Goal: Information Seeking & Learning: Learn about a topic

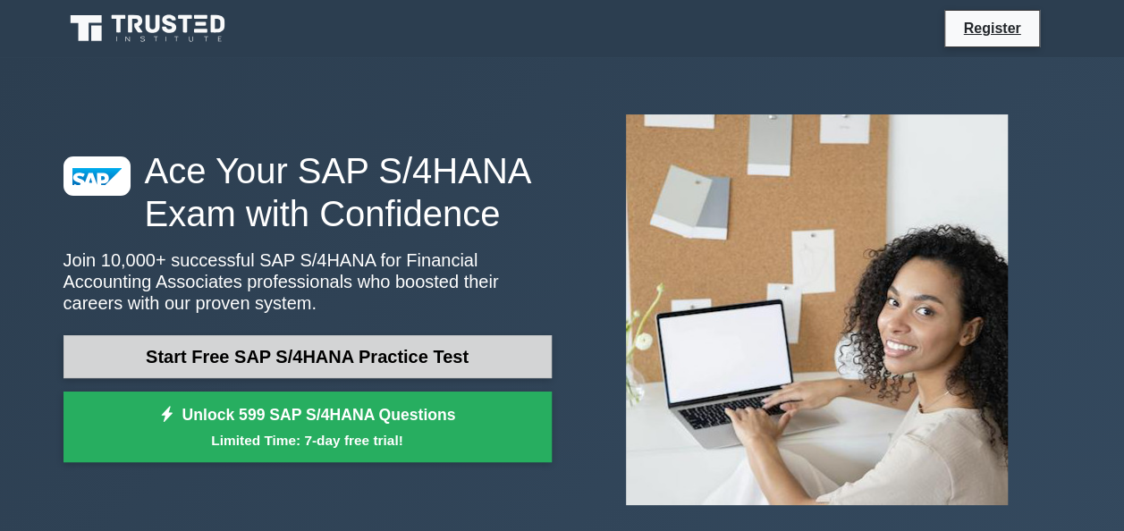
click at [311, 359] on link "Start Free SAP S/4HANA Practice Test" at bounding box center [307, 356] width 488 height 43
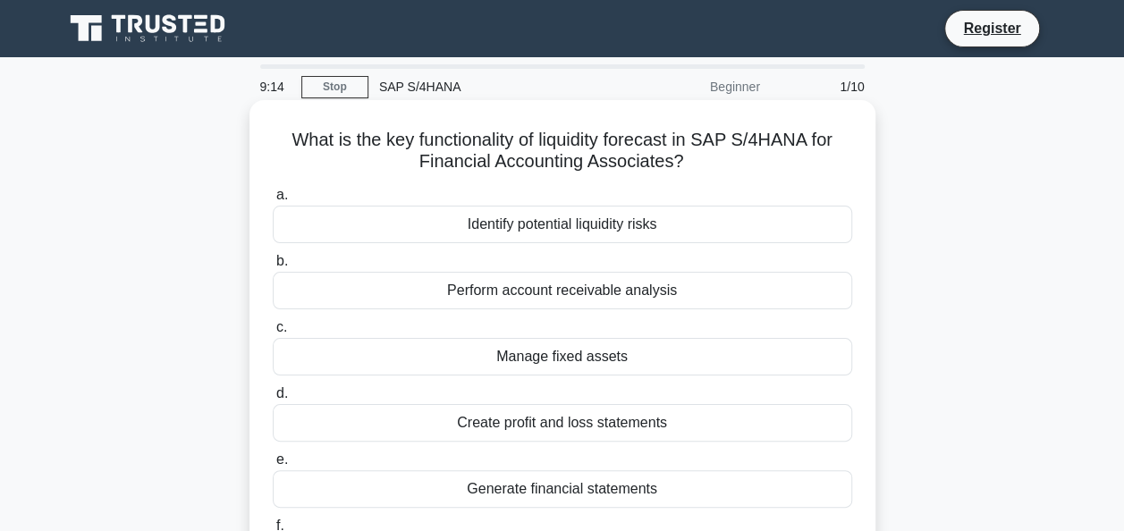
scroll to position [89, 0]
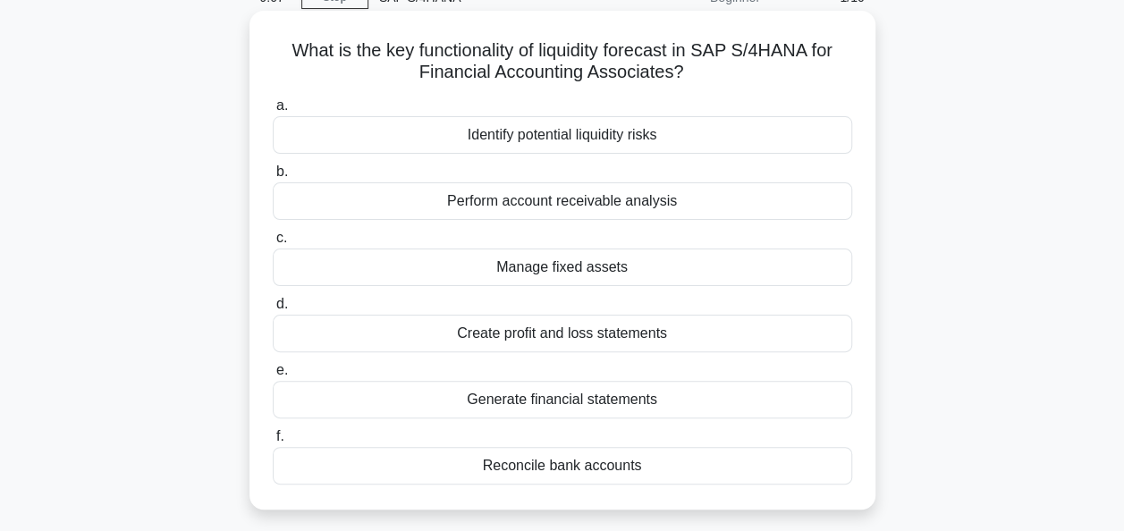
click at [558, 274] on div "Manage fixed assets" at bounding box center [562, 268] width 579 height 38
click at [273, 244] on input "c. Manage fixed assets" at bounding box center [273, 238] width 0 height 12
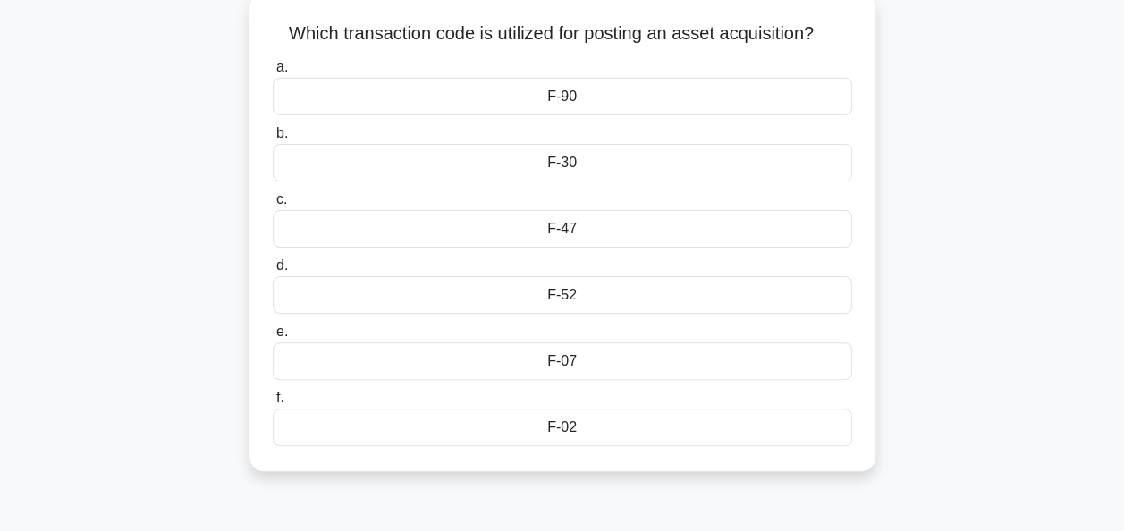
scroll to position [77, 0]
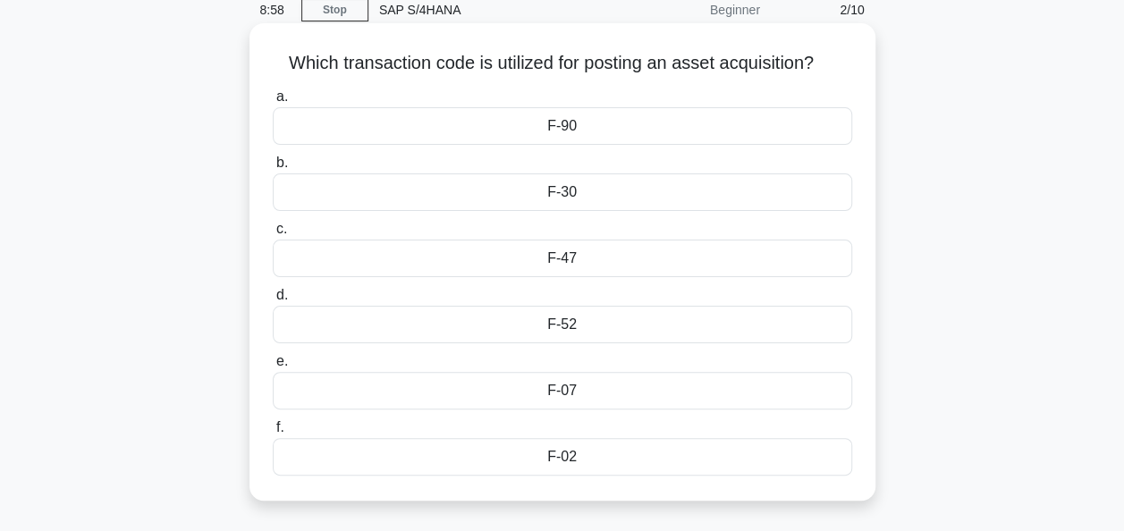
click at [564, 130] on div "F-90" at bounding box center [562, 126] width 579 height 38
click at [273, 103] on input "a. F-90" at bounding box center [273, 97] width 0 height 12
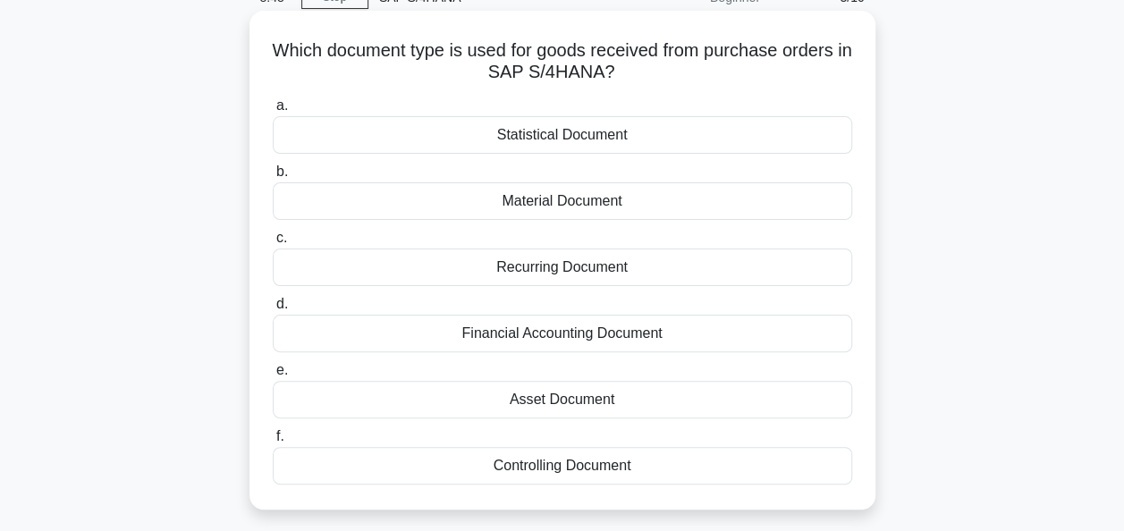
scroll to position [0, 0]
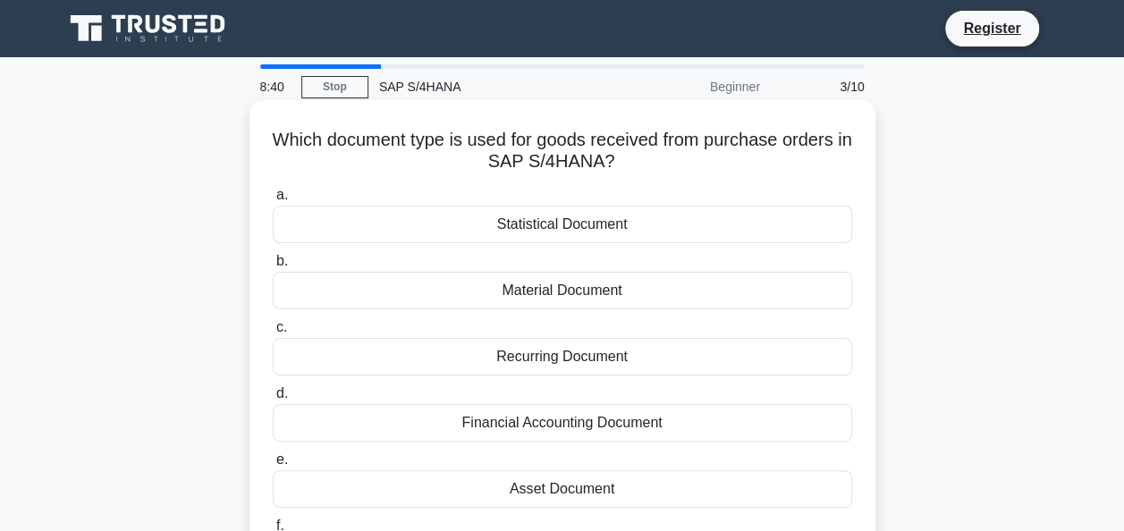
click at [601, 296] on div "Material Document" at bounding box center [562, 291] width 579 height 38
click at [273, 267] on input "b. Material Document" at bounding box center [273, 262] width 0 height 12
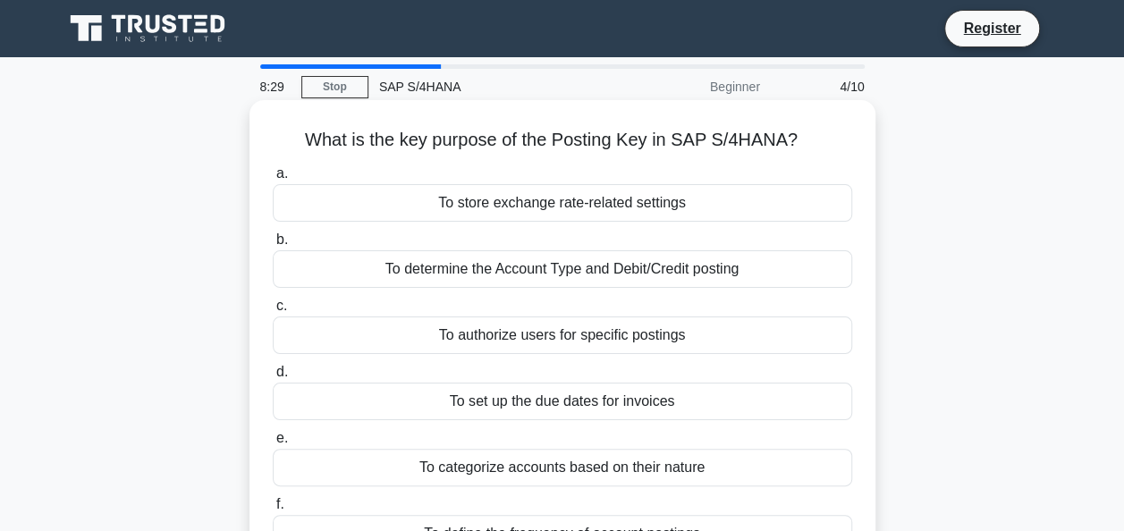
click at [605, 275] on div "To determine the Account Type and Debit/Credit posting" at bounding box center [562, 269] width 579 height 38
click at [273, 246] on input "b. To determine the Account Type and Debit/Credit posting" at bounding box center [273, 240] width 0 height 12
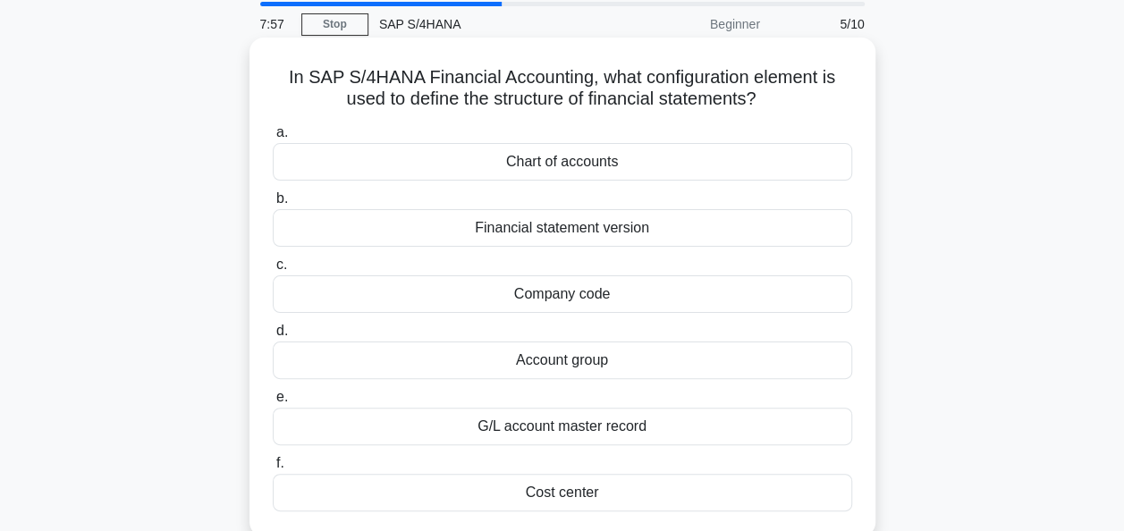
scroll to position [89, 0]
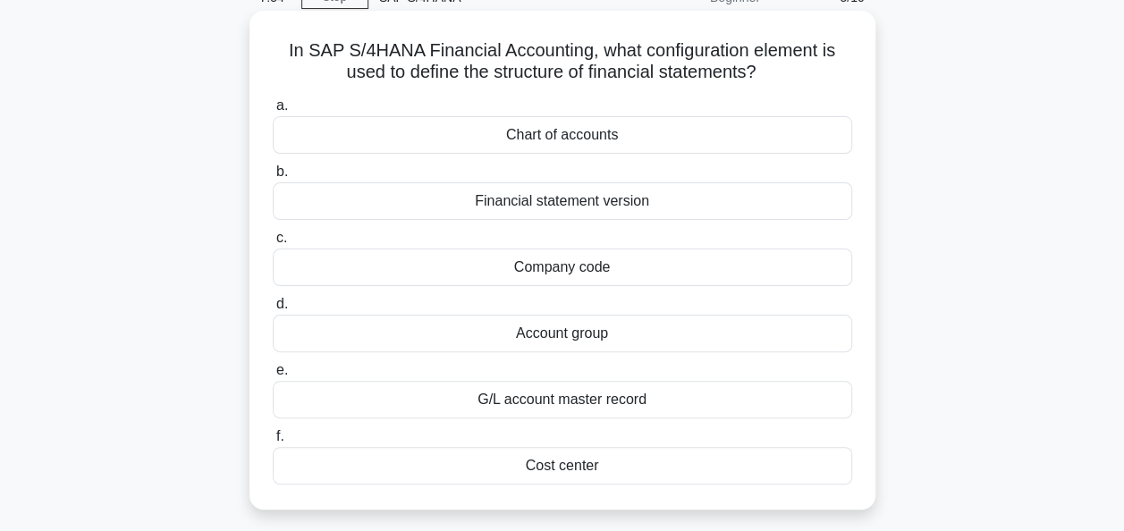
click at [579, 398] on div "G/L account master record" at bounding box center [562, 400] width 579 height 38
click at [273, 376] on input "e. G/L account master record" at bounding box center [273, 371] width 0 height 12
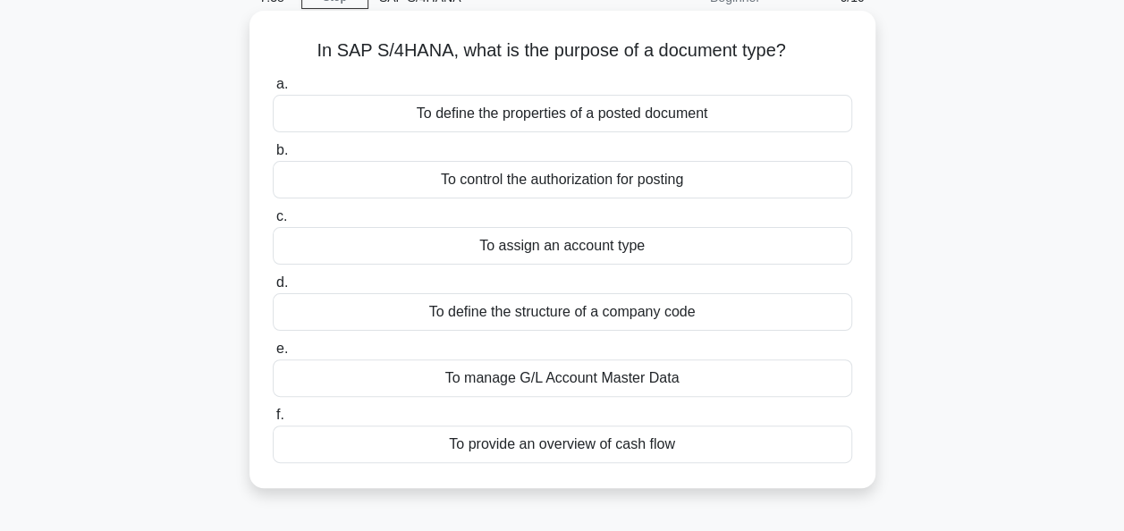
click at [545, 381] on div "To manage G/L Account Master Data" at bounding box center [562, 378] width 579 height 38
click at [273, 355] on input "e. To manage G/L Account Master Data" at bounding box center [273, 349] width 0 height 12
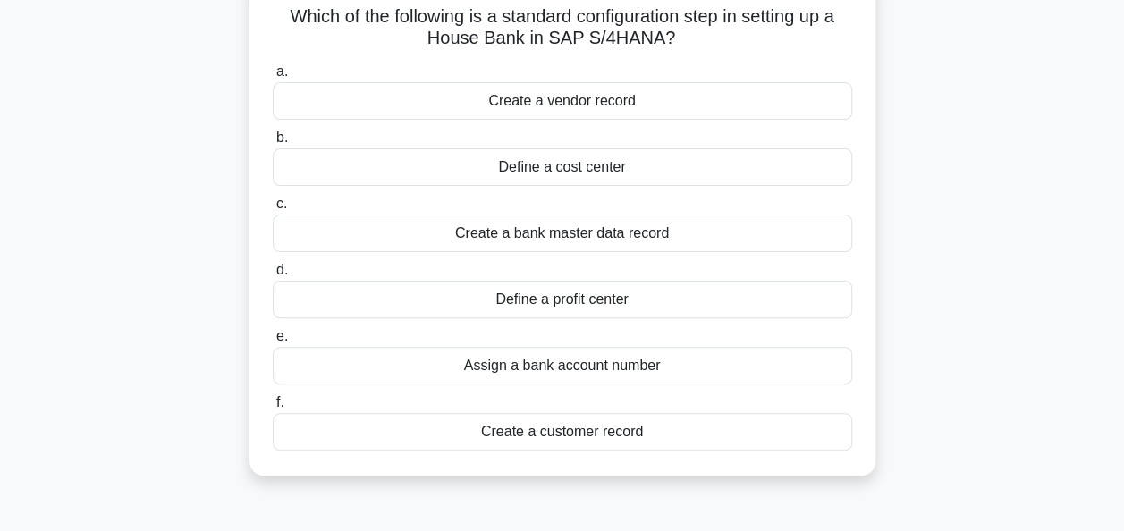
scroll to position [179, 0]
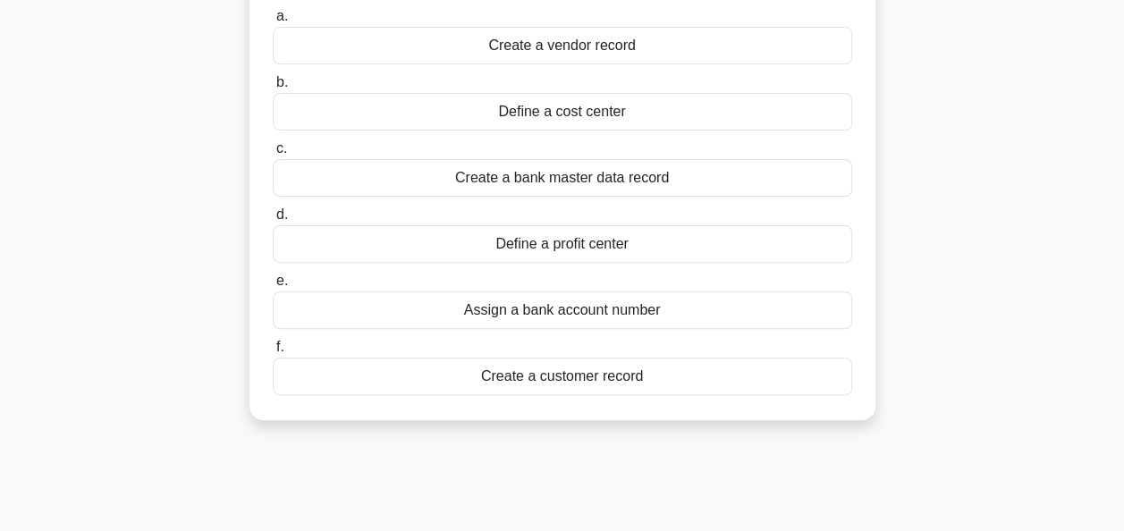
click at [550, 182] on div "Create a bank master data record" at bounding box center [562, 178] width 579 height 38
click at [273, 155] on input "c. Create a bank master data record" at bounding box center [273, 149] width 0 height 12
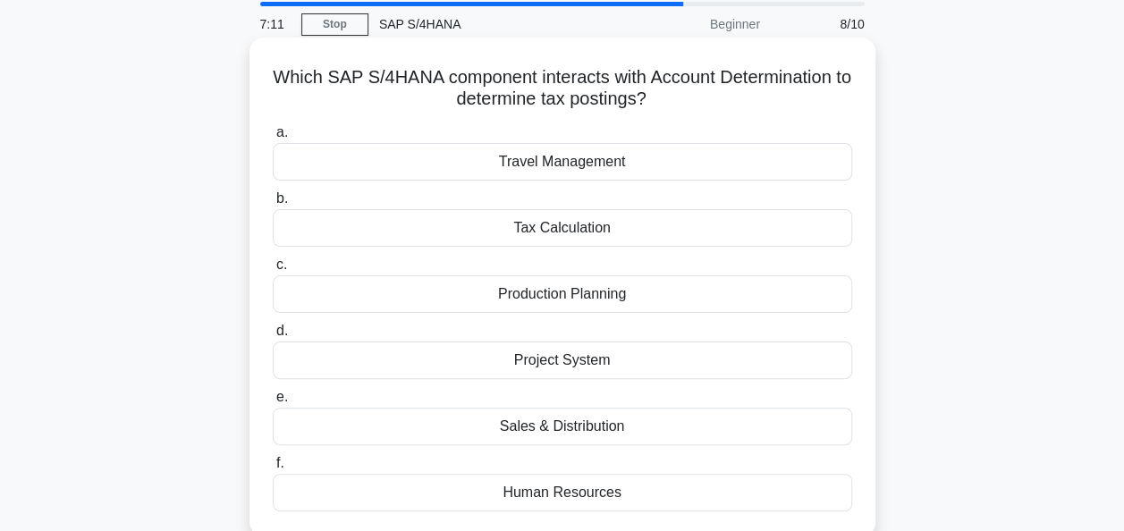
scroll to position [89, 0]
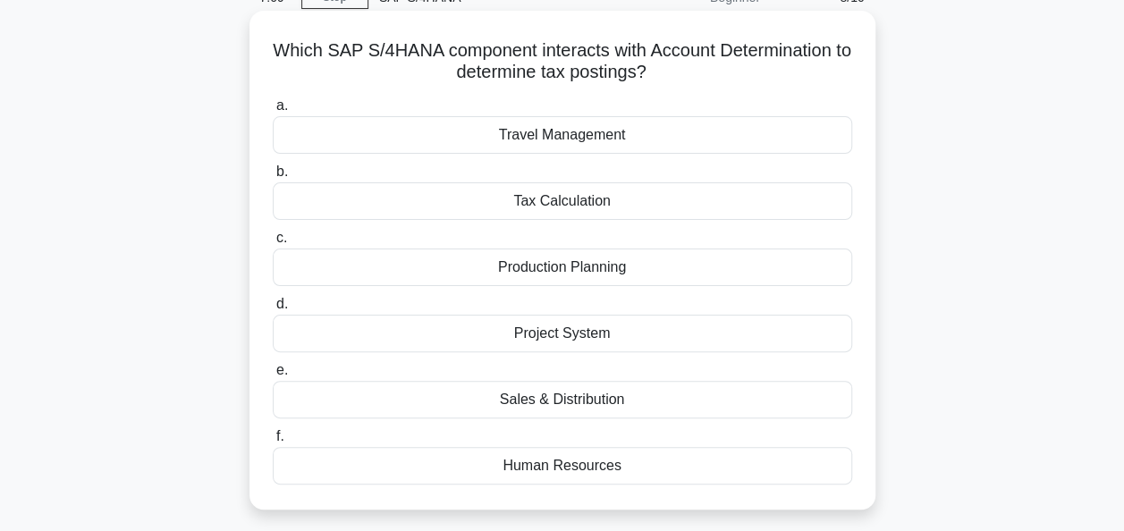
click at [544, 205] on div "Tax Calculation" at bounding box center [562, 201] width 579 height 38
click at [273, 178] on input "b. Tax Calculation" at bounding box center [273, 172] width 0 height 12
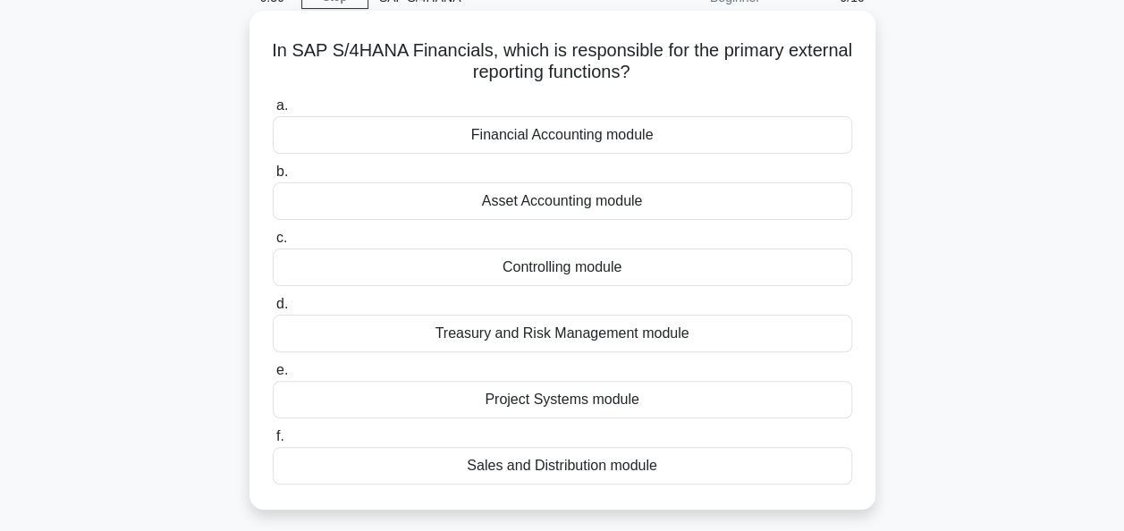
click at [589, 131] on div "Financial Accounting module" at bounding box center [562, 135] width 579 height 38
click at [273, 112] on input "a. Financial Accounting module" at bounding box center [273, 106] width 0 height 12
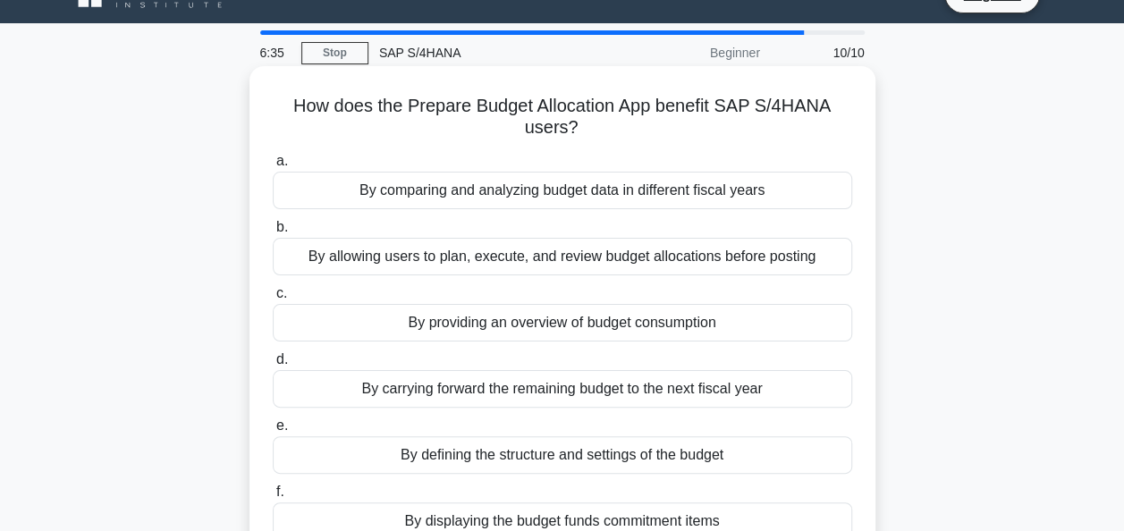
scroll to position [0, 0]
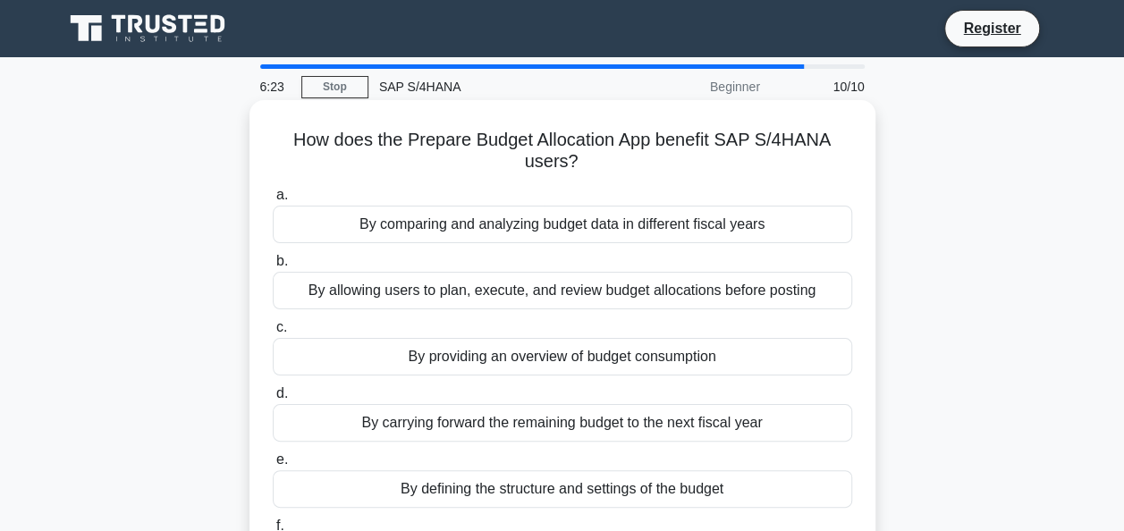
click at [518, 294] on div "By allowing users to plan, execute, and review budget allocations before posting" at bounding box center [562, 291] width 579 height 38
click at [273, 267] on input "b. By allowing users to plan, execute, and review budget allocations before pos…" at bounding box center [273, 262] width 0 height 12
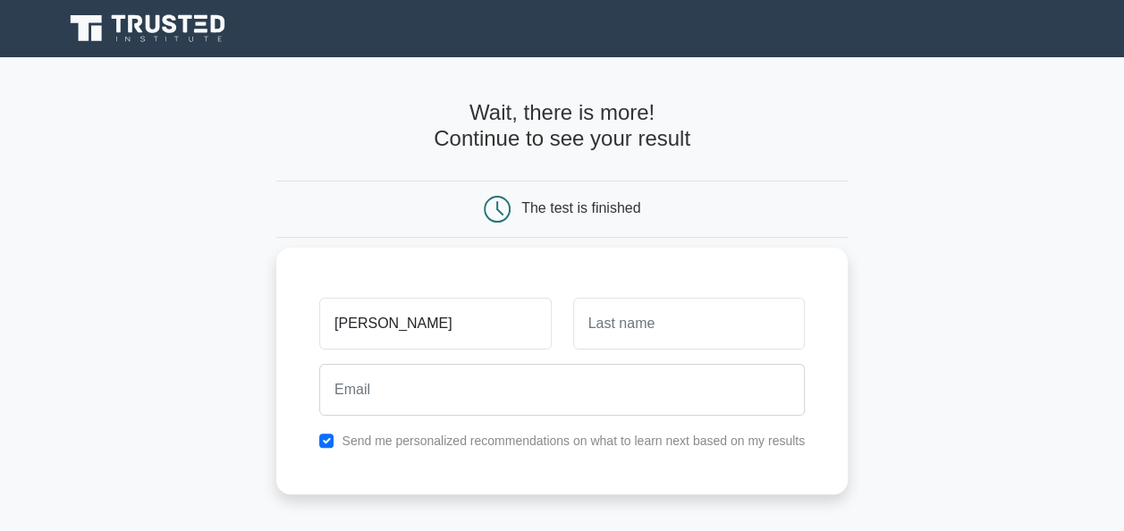
type input "[PERSON_NAME]"
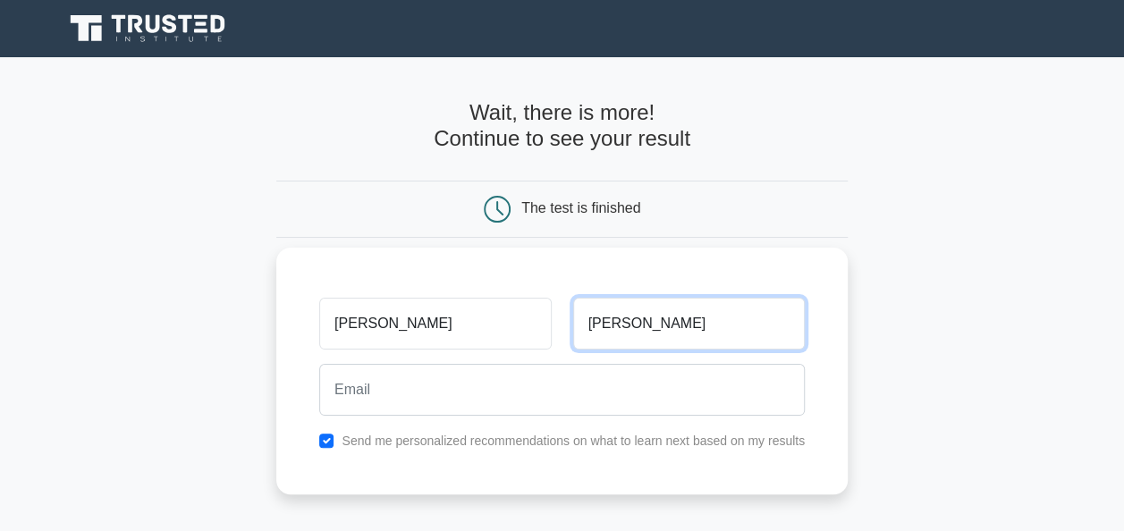
type input "Nagendra"
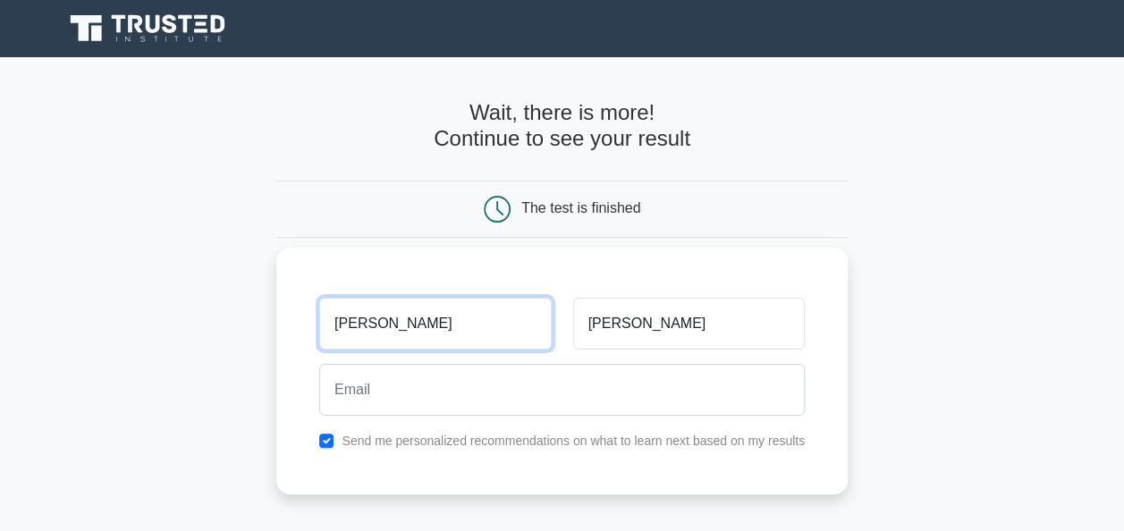
click at [356, 322] on input "SOwmya" at bounding box center [435, 324] width 232 height 52
type input "Sowmya"
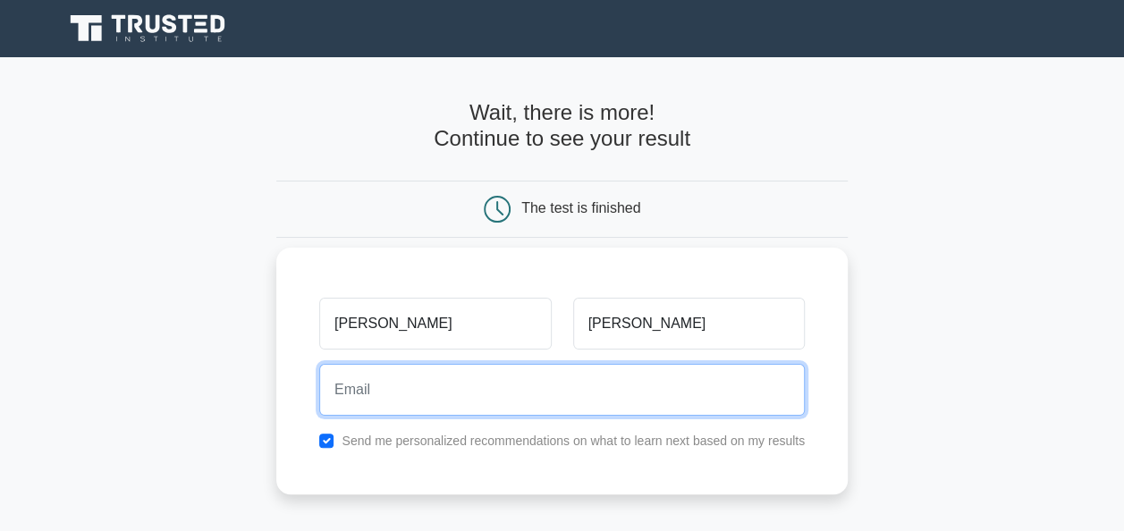
click at [469, 396] on input "email" at bounding box center [562, 390] width 486 height 52
type input "sowmyanagendra1301@gmail.com"
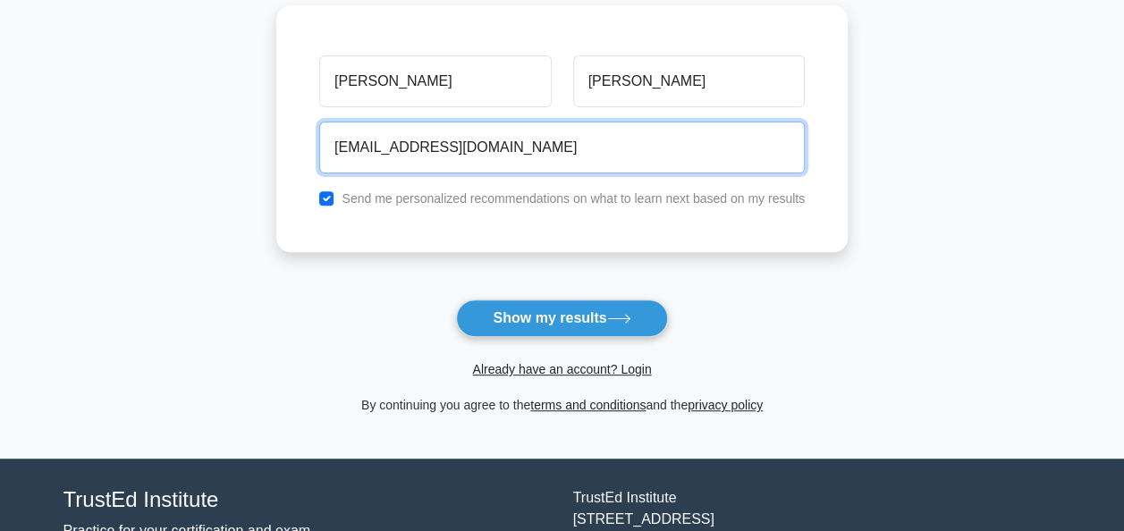
scroll to position [268, 0]
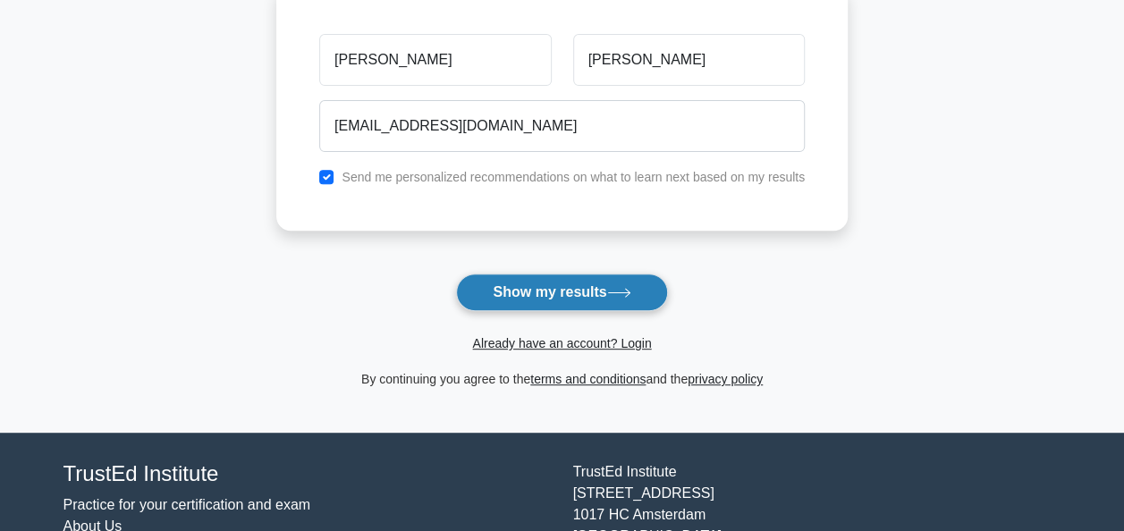
click at [559, 295] on button "Show my results" at bounding box center [561, 293] width 211 height 38
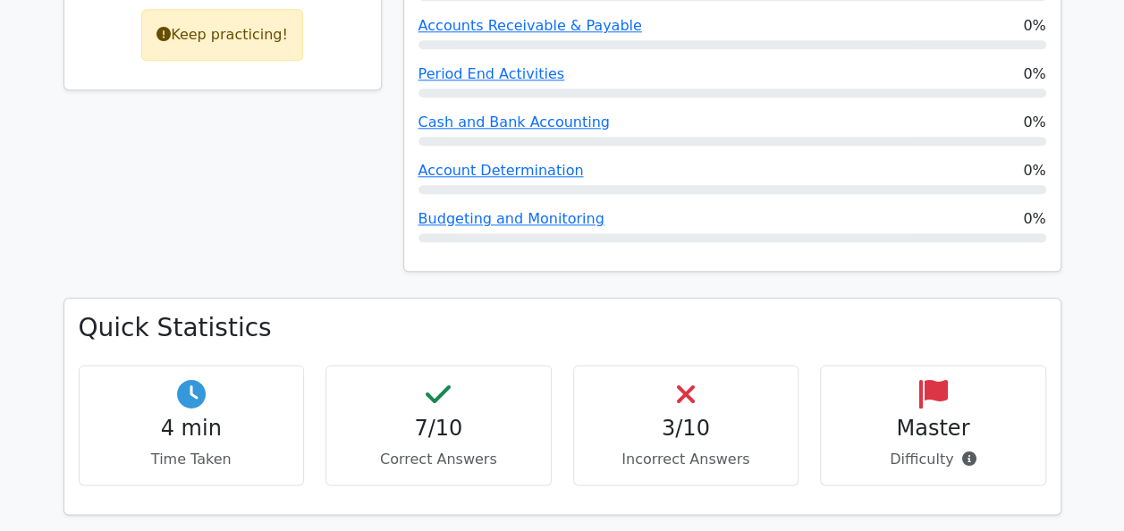
scroll to position [984, 0]
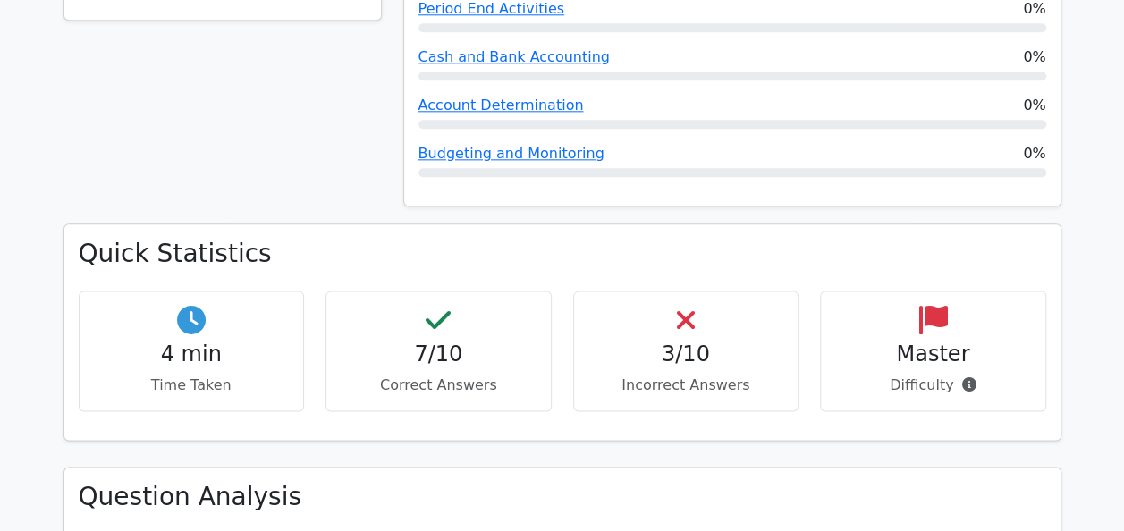
click at [664, 342] on h4 "3/10" at bounding box center [686, 355] width 196 height 26
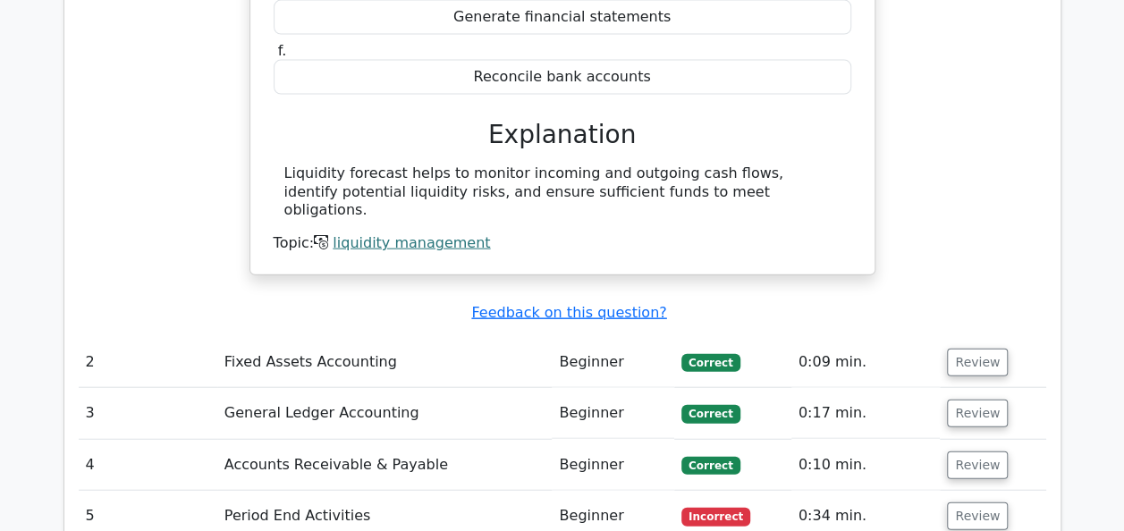
scroll to position [2056, 0]
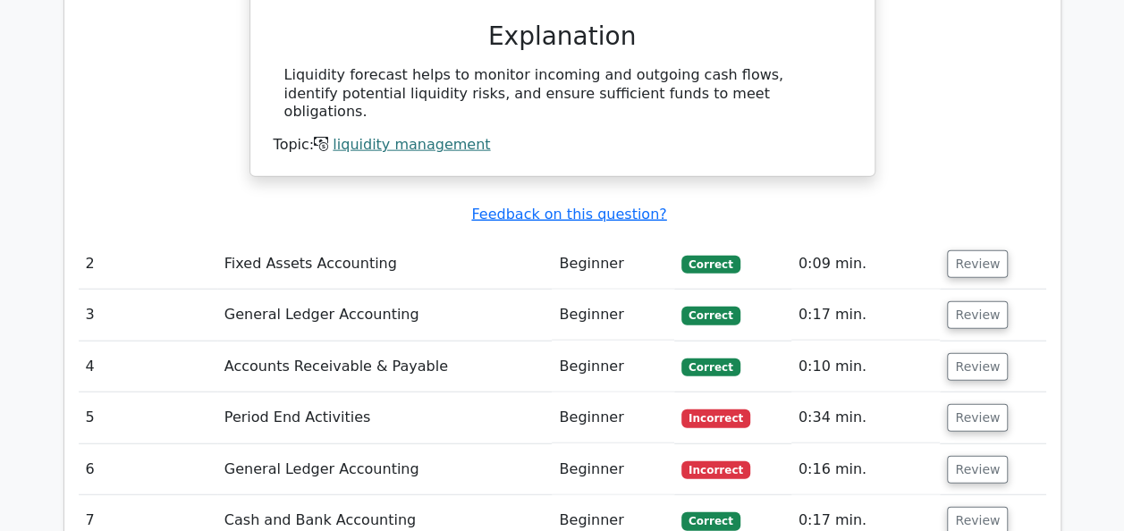
click at [87, 393] on td "5" at bounding box center [148, 418] width 139 height 51
click at [975, 404] on button "Review" at bounding box center [977, 418] width 61 height 28
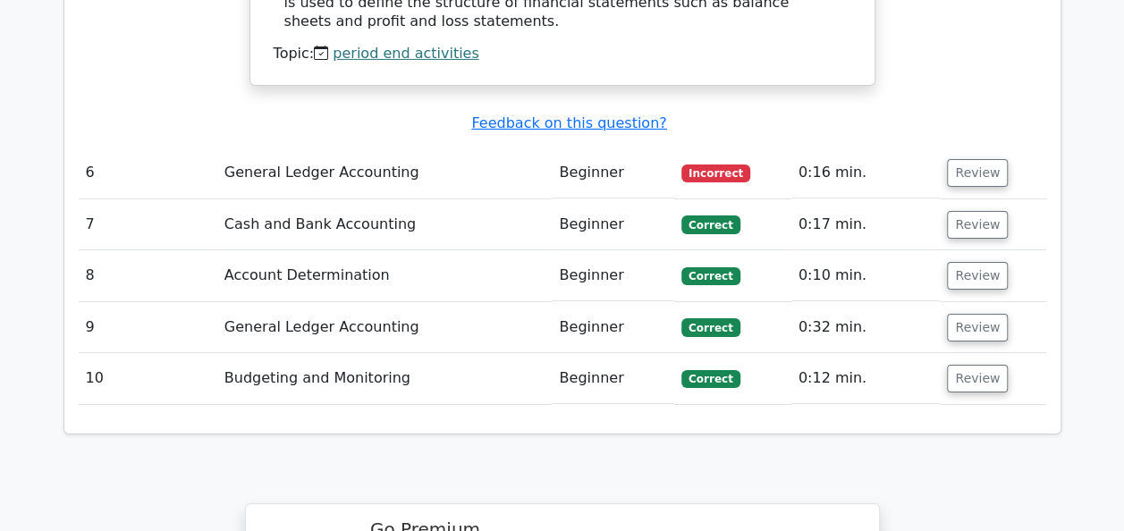
scroll to position [3040, 0]
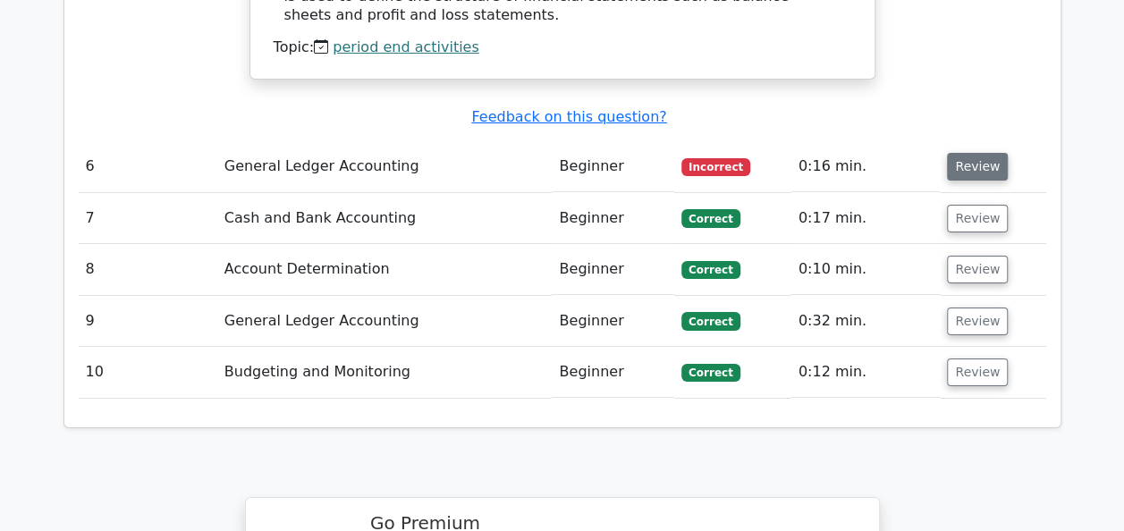
click at [970, 153] on button "Review" at bounding box center [977, 167] width 61 height 28
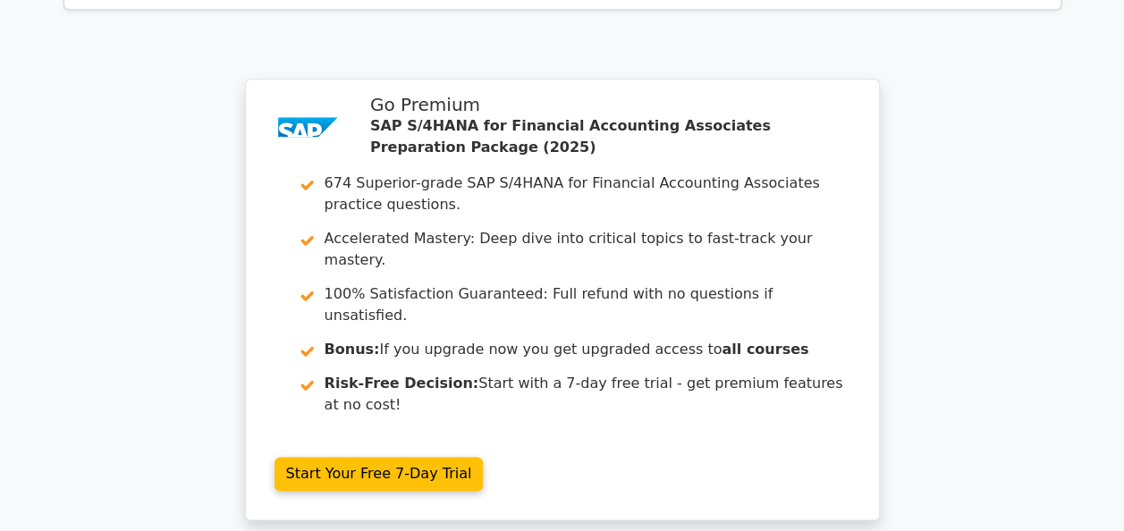
scroll to position [4292, 0]
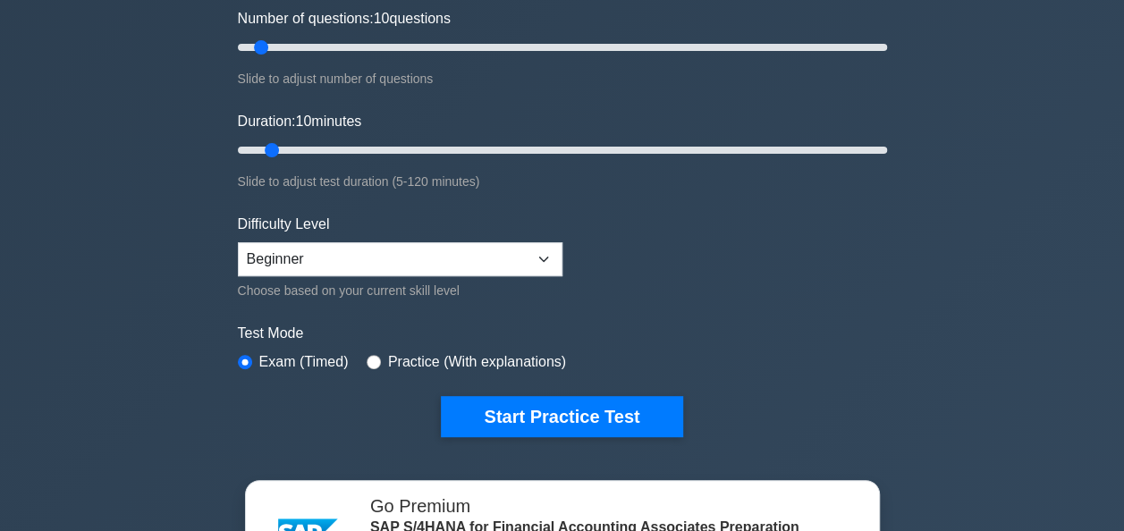
scroll to position [268, 0]
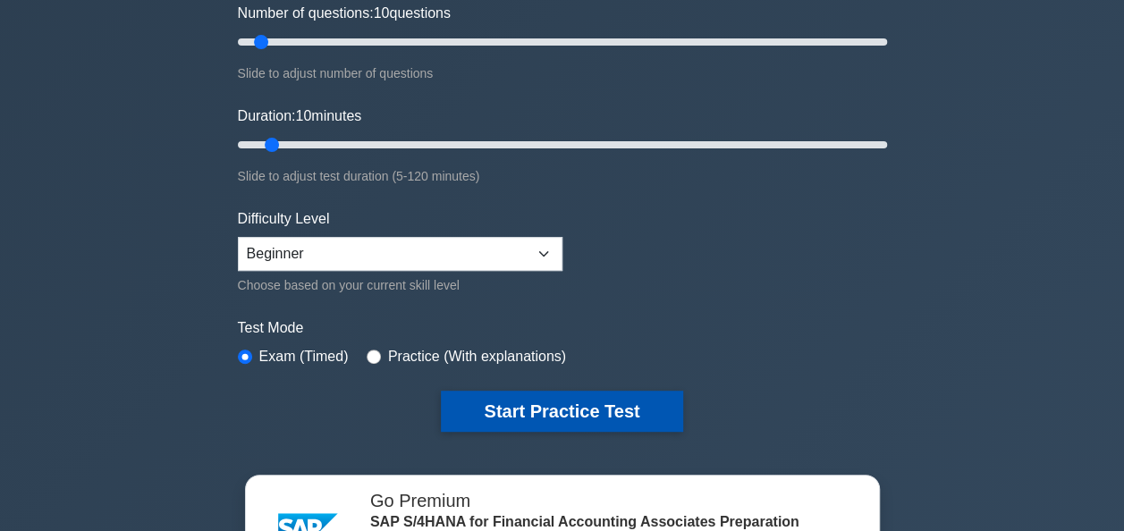
click at [565, 417] on button "Start Practice Test" at bounding box center [561, 411] width 241 height 41
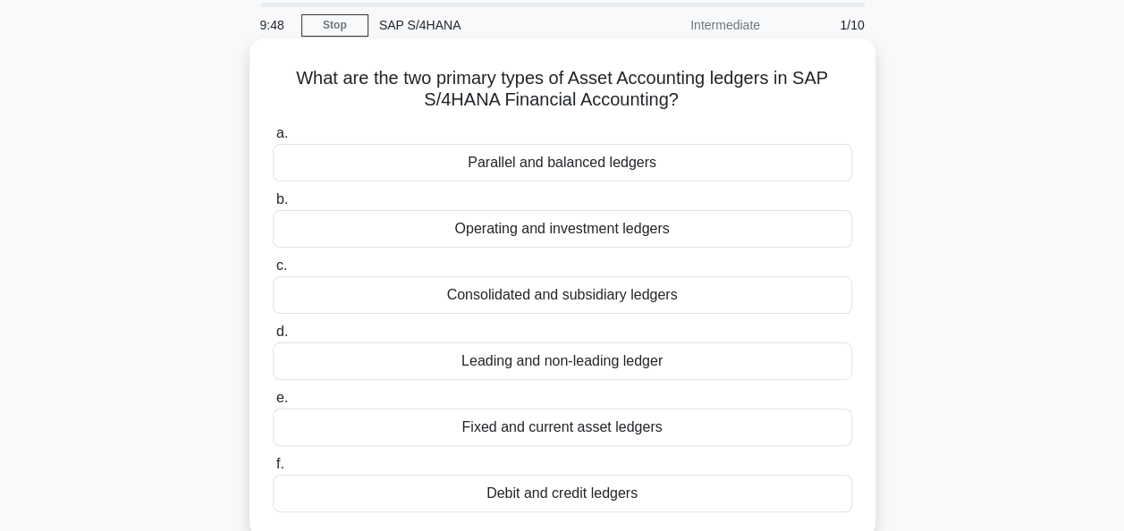
scroll to position [89, 0]
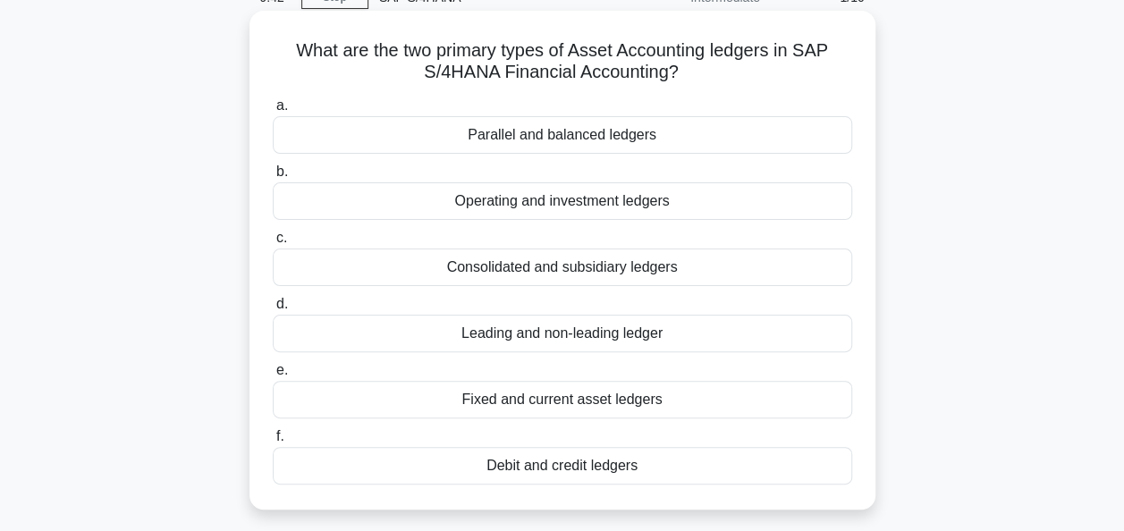
click at [603, 338] on div "Leading and non-leading ledger" at bounding box center [562, 334] width 579 height 38
click at [273, 310] on input "d. Leading and non-leading ledger" at bounding box center [273, 305] width 0 height 12
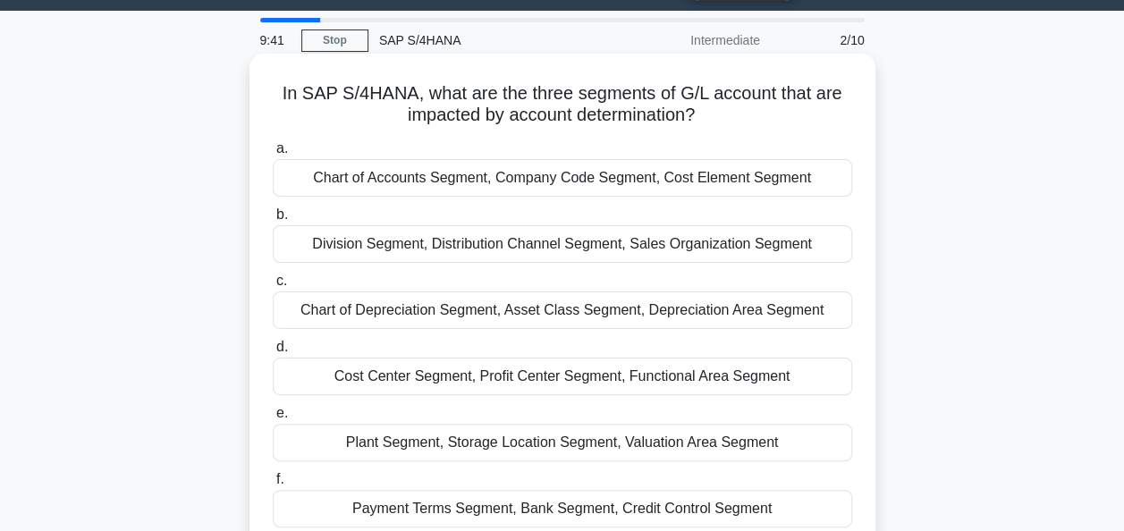
scroll to position [0, 0]
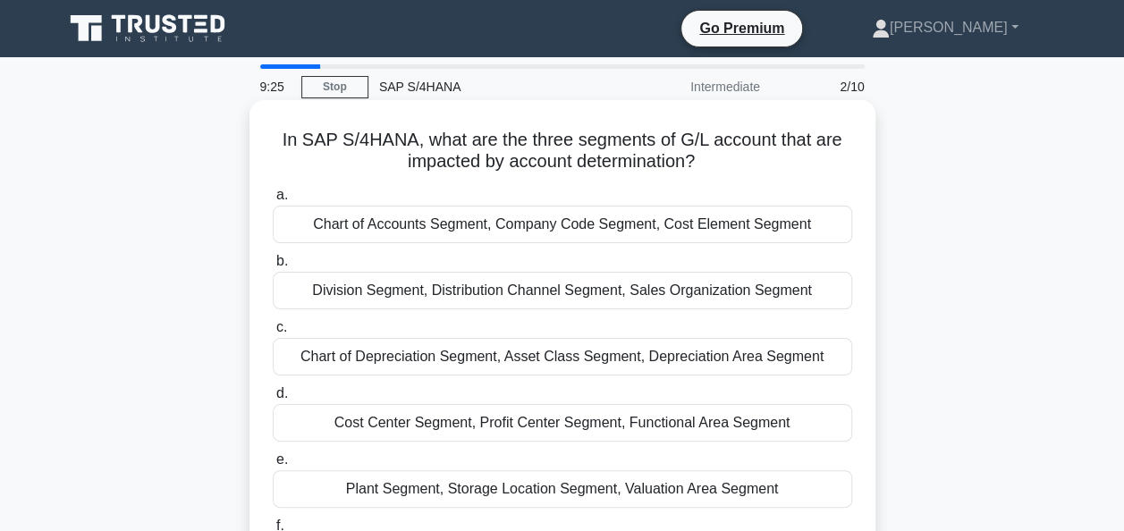
click at [486, 229] on div "Chart of Accounts Segment, Company Code Segment, Cost Element Segment" at bounding box center [562, 225] width 579 height 38
click at [273, 201] on input "a. Chart of Accounts Segment, Company Code Segment, Cost Element Segment" at bounding box center [273, 196] width 0 height 12
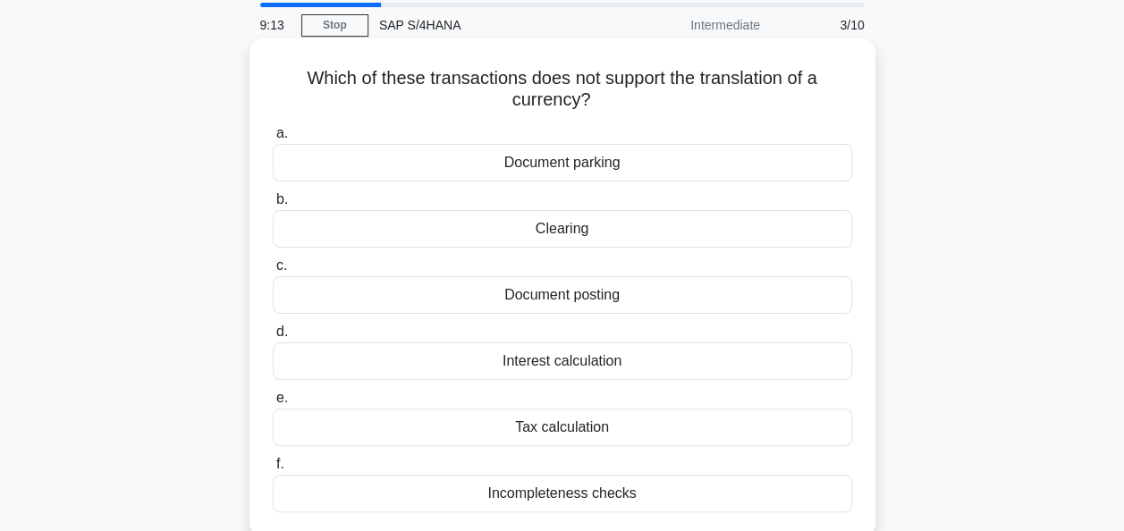
scroll to position [89, 0]
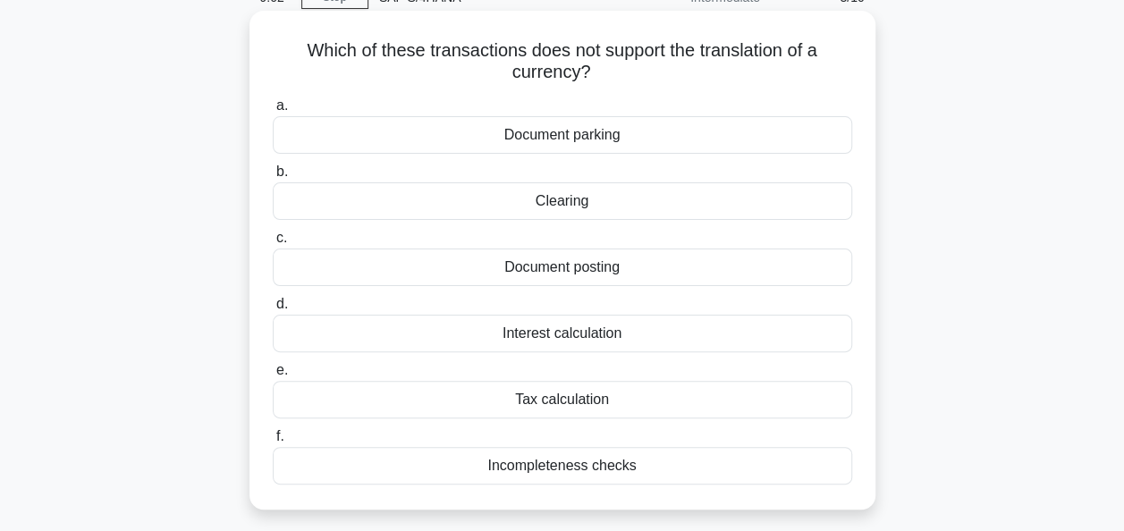
click at [583, 139] on div "Document parking" at bounding box center [562, 135] width 579 height 38
click at [273, 112] on input "a. Document parking" at bounding box center [273, 106] width 0 height 12
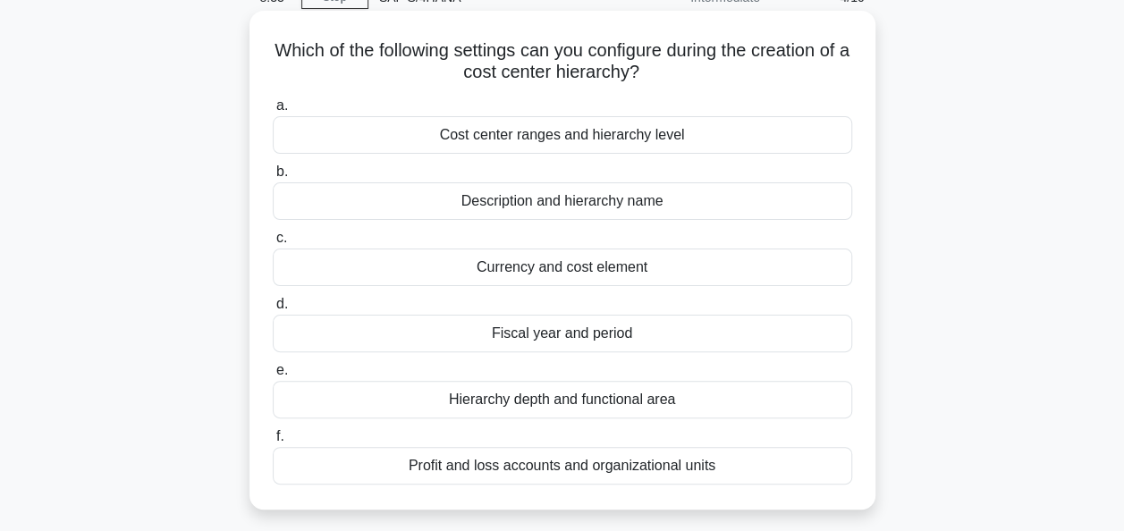
click at [572, 134] on div "Cost center ranges and hierarchy level" at bounding box center [562, 135] width 579 height 38
click at [273, 112] on input "a. Cost center ranges and hierarchy level" at bounding box center [273, 106] width 0 height 12
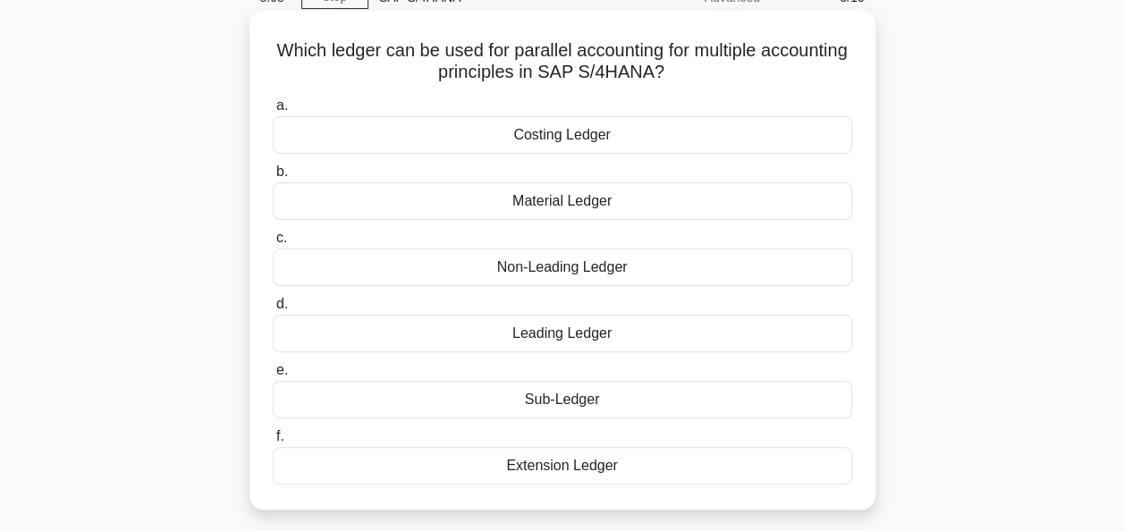
click at [610, 270] on div "Non-Leading Ledger" at bounding box center [562, 268] width 579 height 38
click at [273, 244] on input "c. Non-Leading Ledger" at bounding box center [273, 238] width 0 height 12
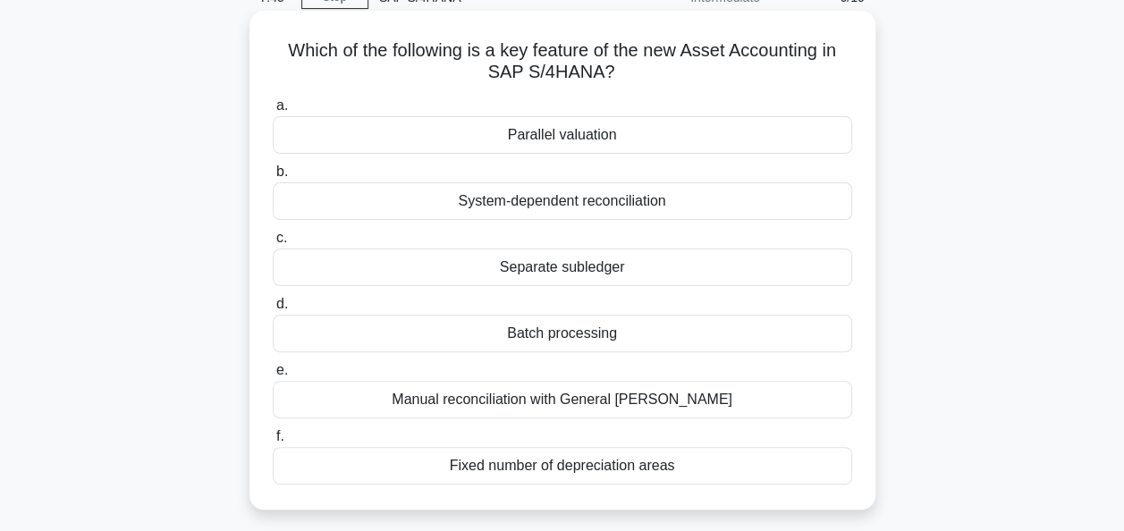
click at [578, 139] on div "Parallel valuation" at bounding box center [562, 135] width 579 height 38
click at [273, 112] on input "a. Parallel valuation" at bounding box center [273, 106] width 0 height 12
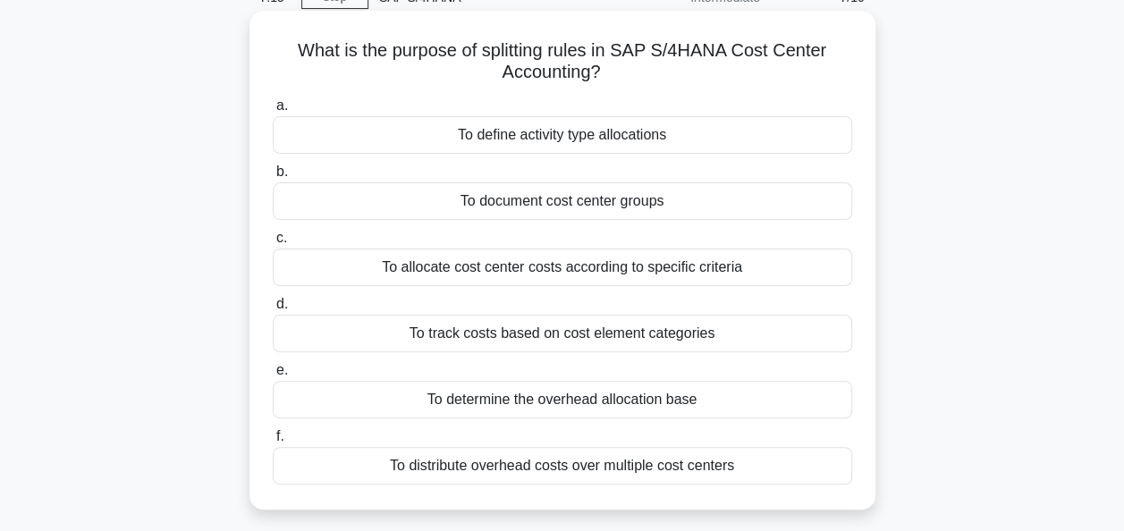
click at [579, 342] on div "To track costs based on cost element categories" at bounding box center [562, 334] width 579 height 38
click at [273, 310] on input "d. To track costs based on cost element categories" at bounding box center [273, 305] width 0 height 12
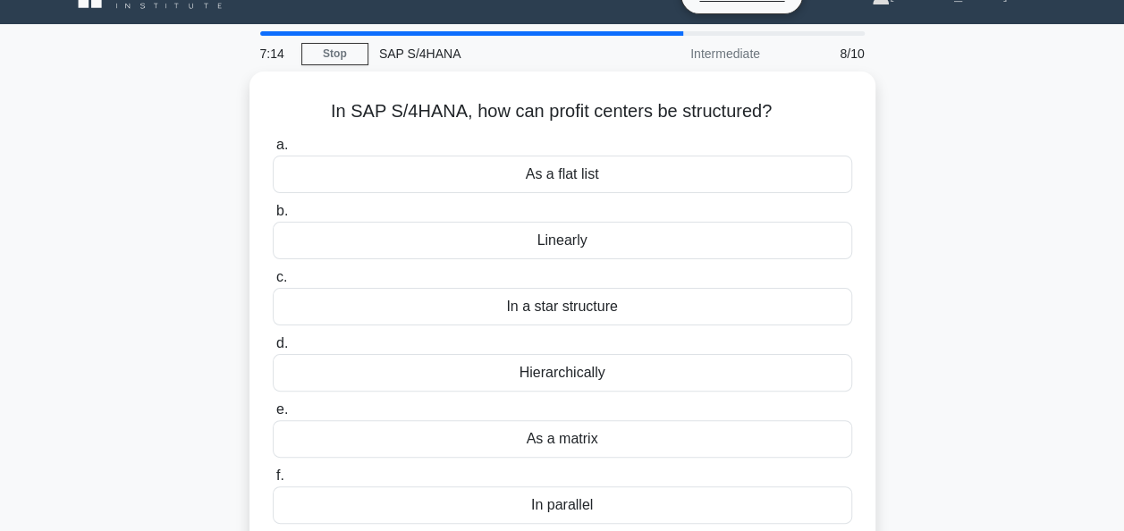
scroll to position [0, 0]
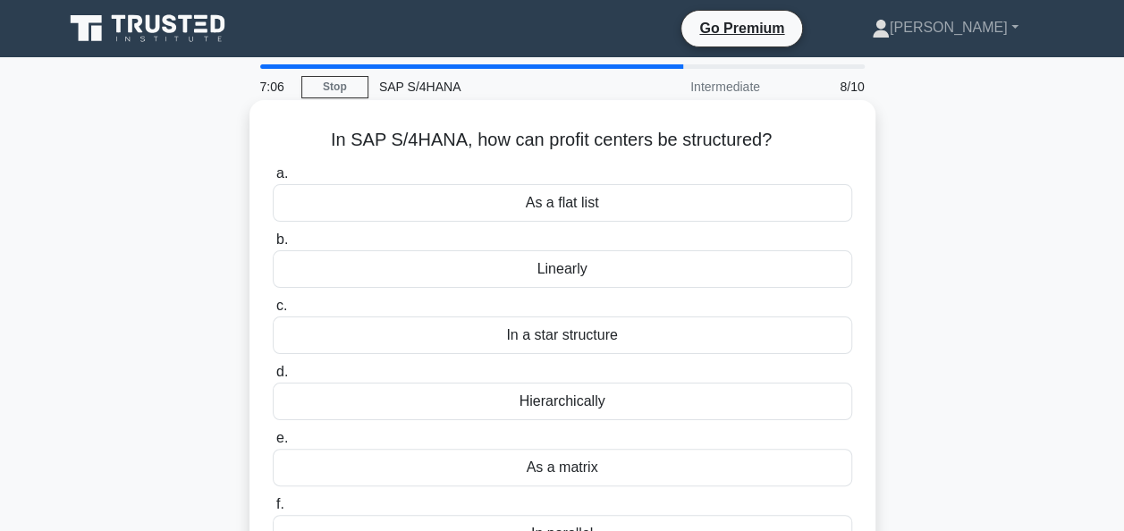
click at [567, 409] on div "Hierarchically" at bounding box center [562, 402] width 579 height 38
click at [273, 378] on input "d. Hierarchically" at bounding box center [273, 373] width 0 height 12
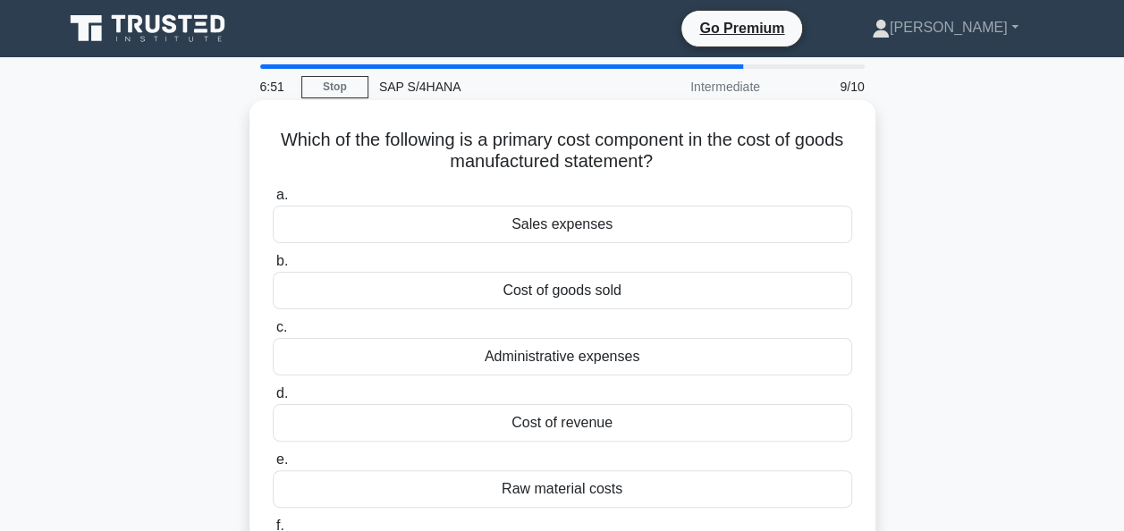
scroll to position [89, 0]
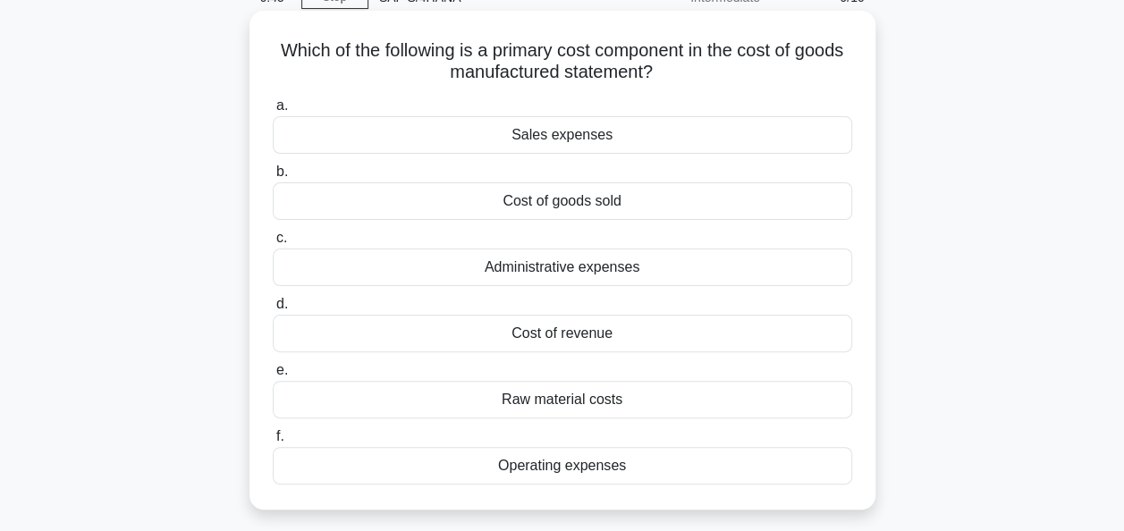
click at [578, 209] on div "Cost of goods sold" at bounding box center [562, 201] width 579 height 38
click at [273, 178] on input "b. Cost of goods sold" at bounding box center [273, 172] width 0 height 12
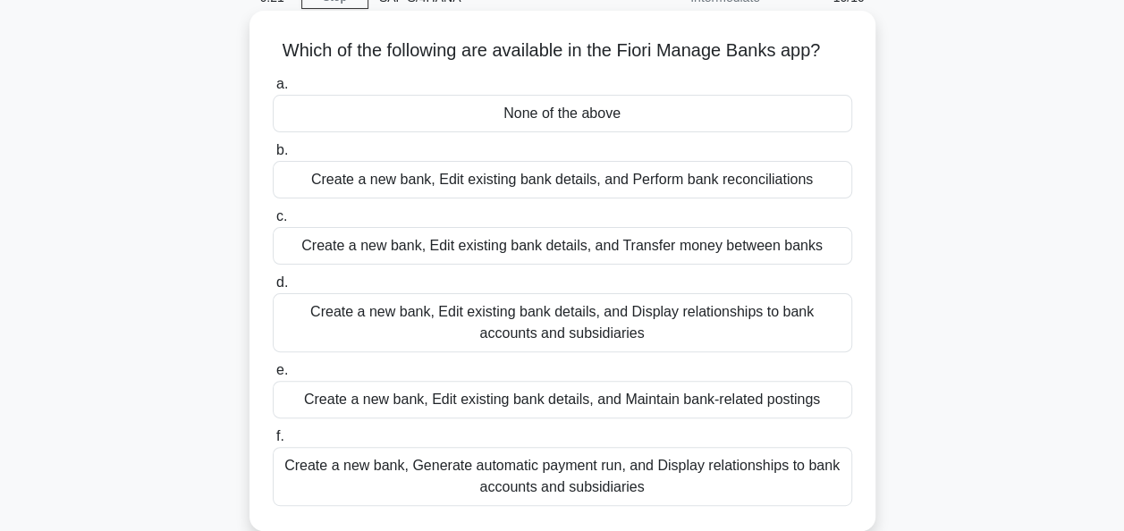
click at [603, 483] on div "Create a new bank, Generate automatic payment run, and Display relationships to…" at bounding box center [562, 476] width 579 height 59
click at [273, 443] on input "f. Create a new bank, Generate automatic payment run, and Display relationships…" at bounding box center [273, 437] width 0 height 12
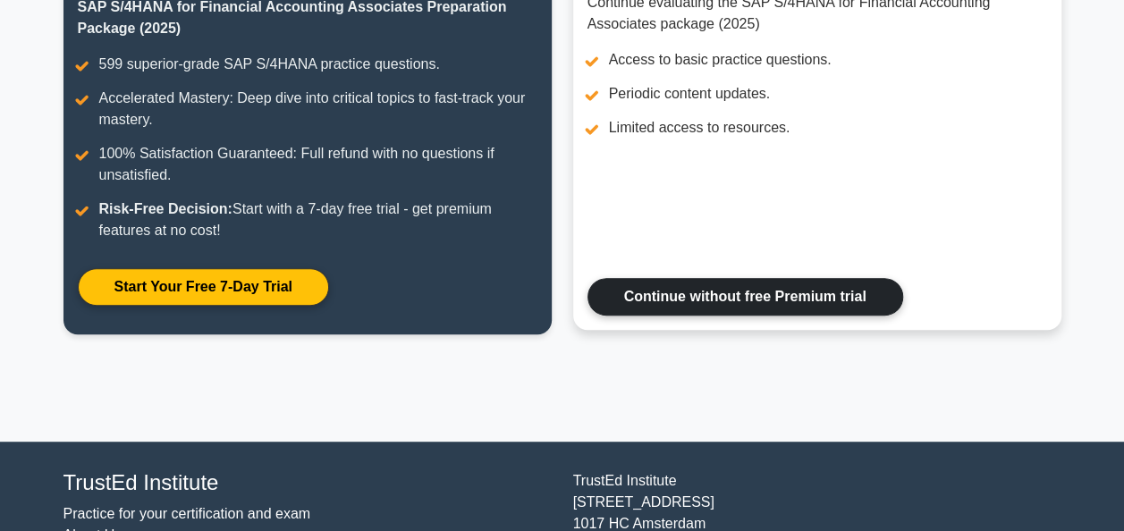
scroll to position [302, 0]
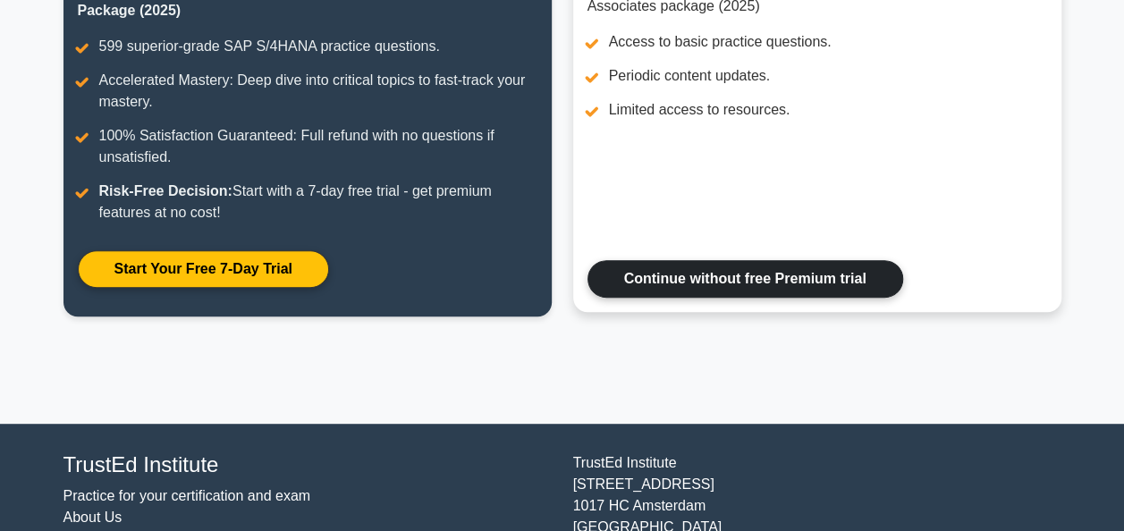
click at [744, 282] on link "Continue without free Premium trial" at bounding box center [745, 279] width 316 height 38
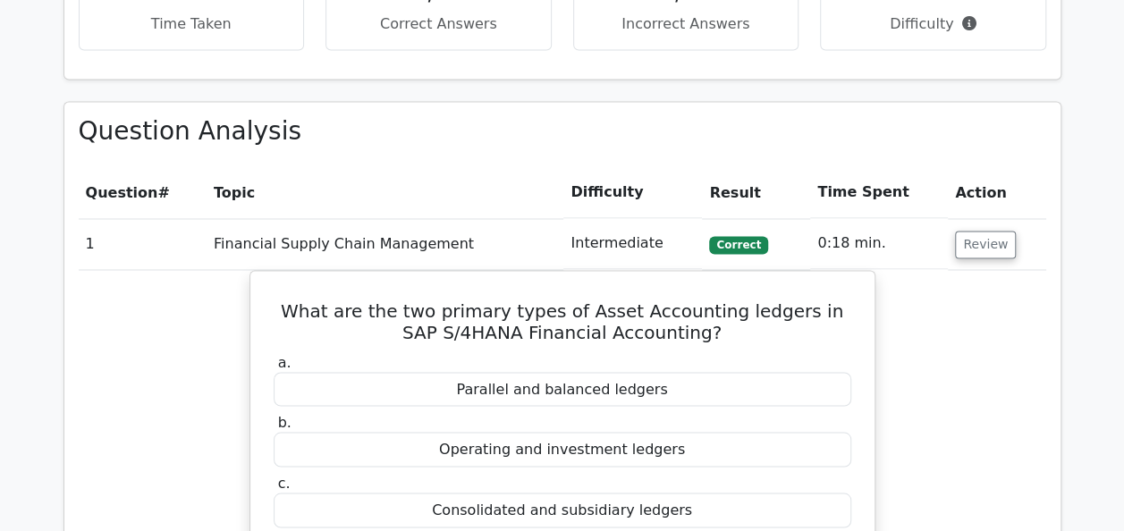
scroll to position [1431, 0]
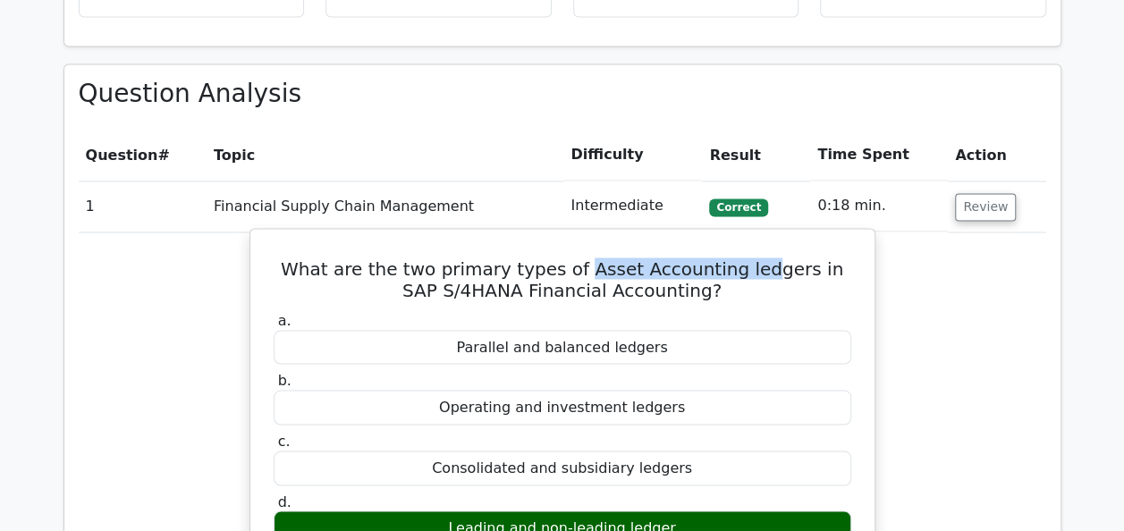
drag, startPoint x: 575, startPoint y: 197, endPoint x: 744, endPoint y: 193, distance: 169.0
click at [744, 258] on h5 "What are the two primary types of Asset Accounting ledgers in SAP S/4HANA Finan…" at bounding box center [562, 279] width 581 height 43
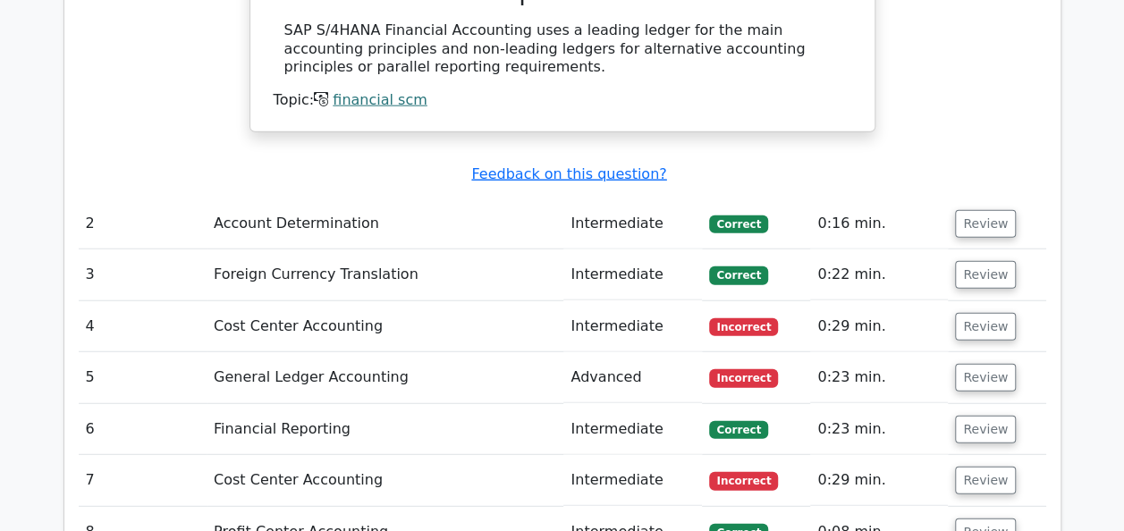
scroll to position [2146, 0]
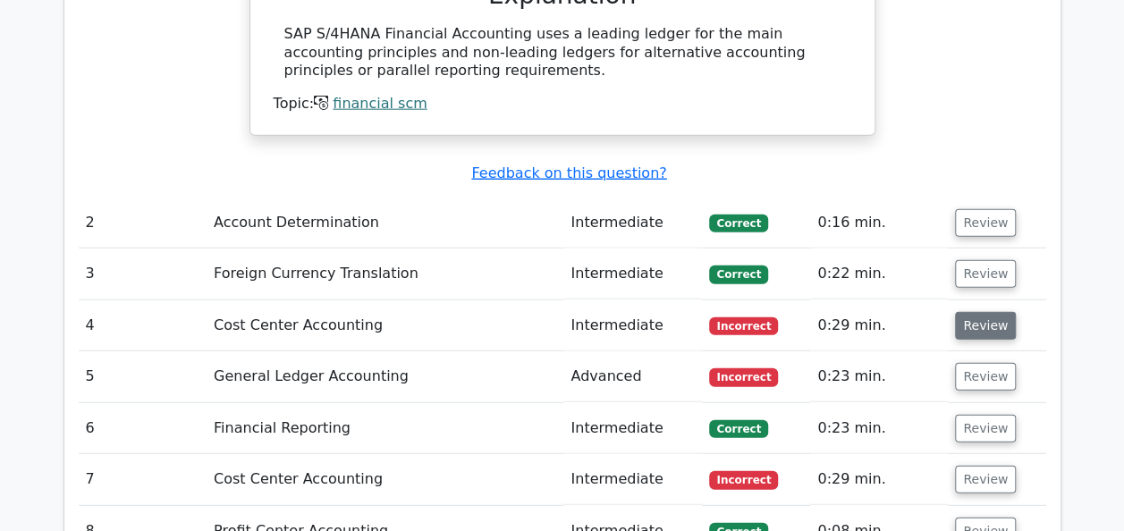
click at [979, 312] on button "Review" at bounding box center [985, 326] width 61 height 28
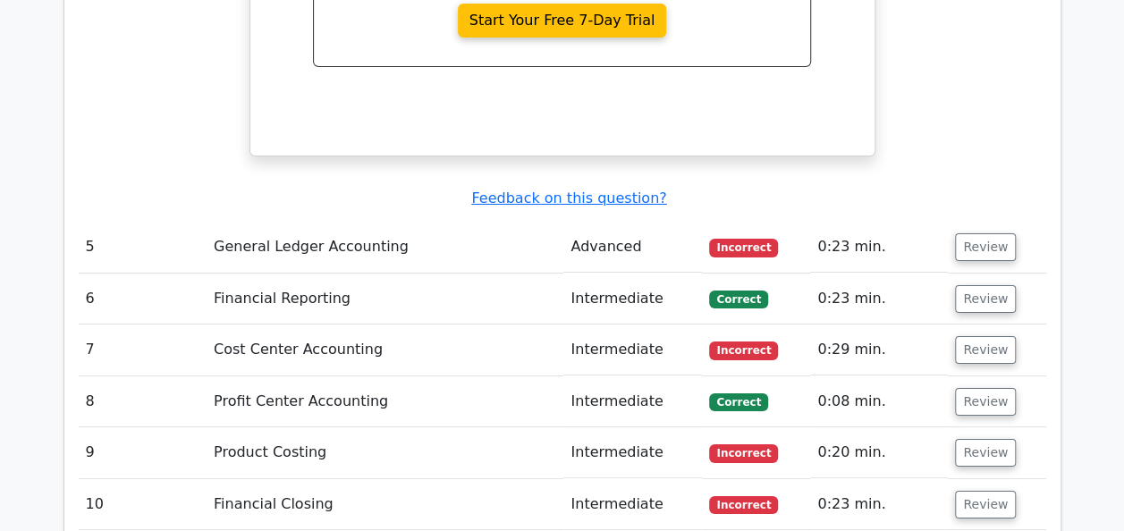
scroll to position [3129, 0]
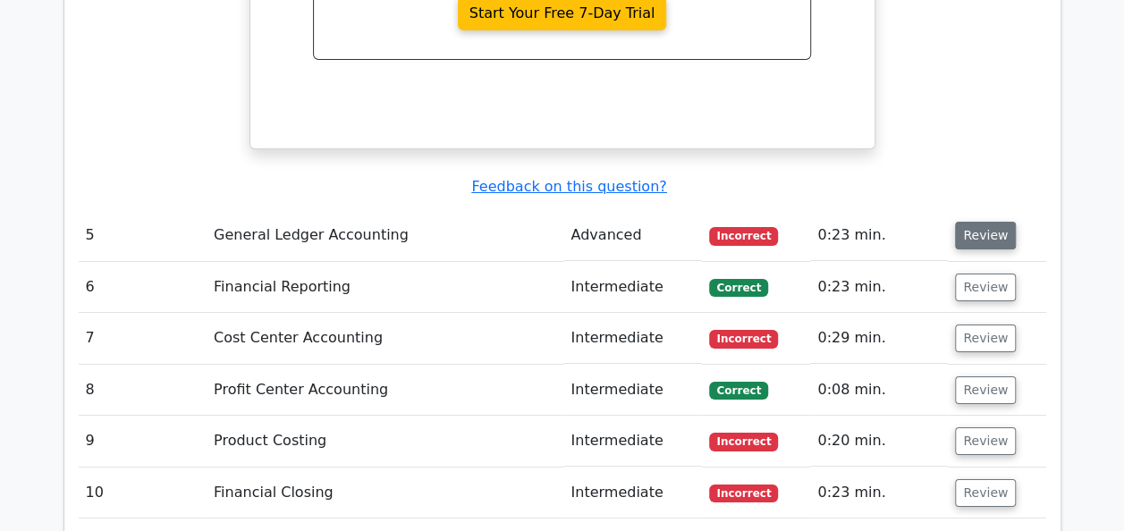
click at [974, 222] on button "Review" at bounding box center [985, 236] width 61 height 28
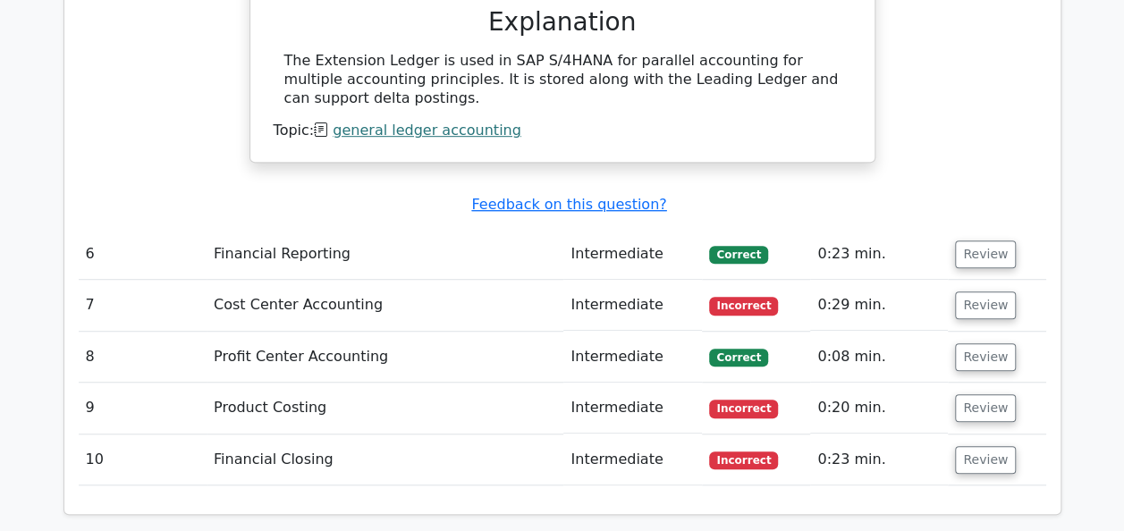
scroll to position [3845, 0]
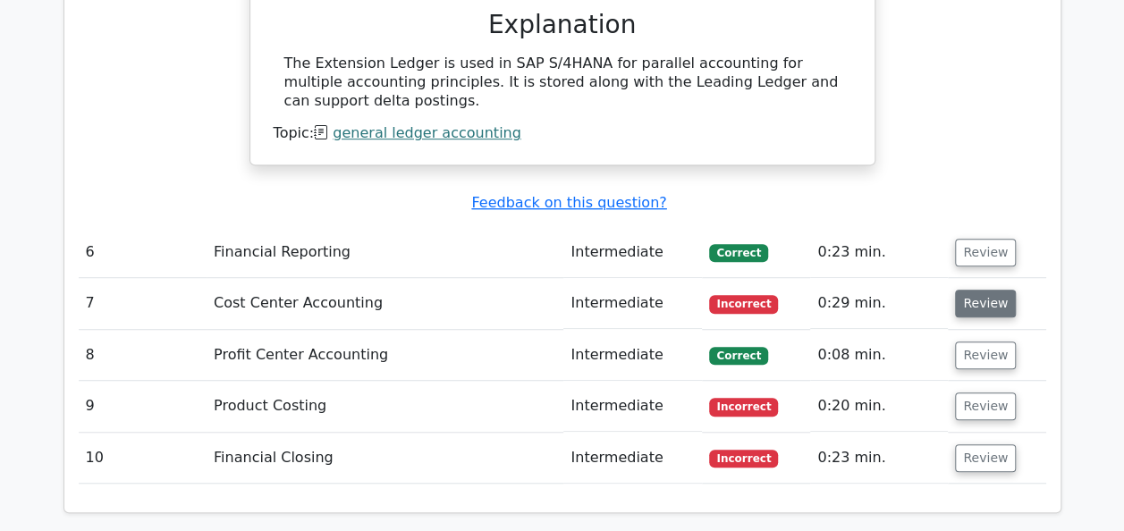
click at [973, 290] on button "Review" at bounding box center [985, 304] width 61 height 28
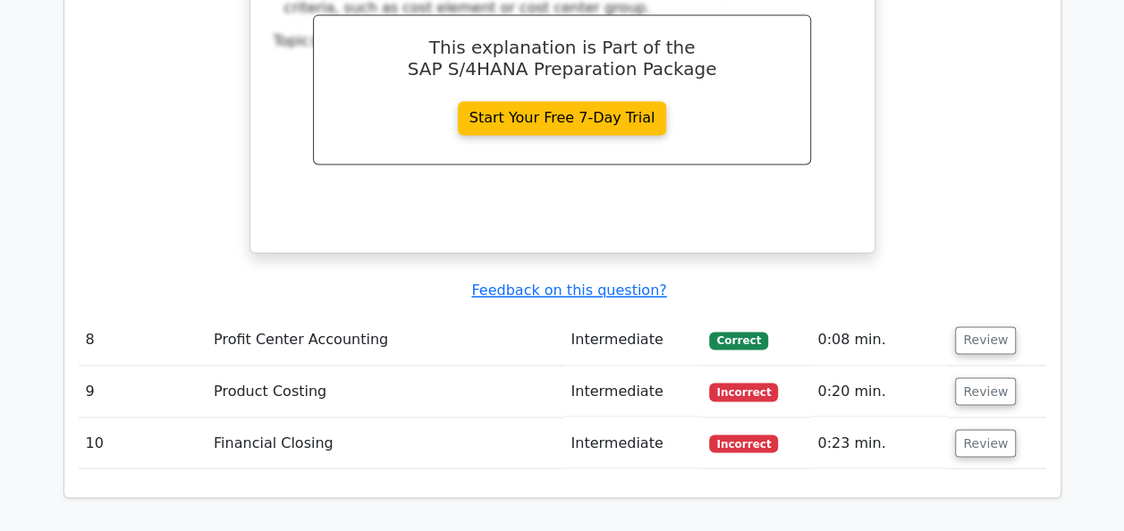
scroll to position [4739, 0]
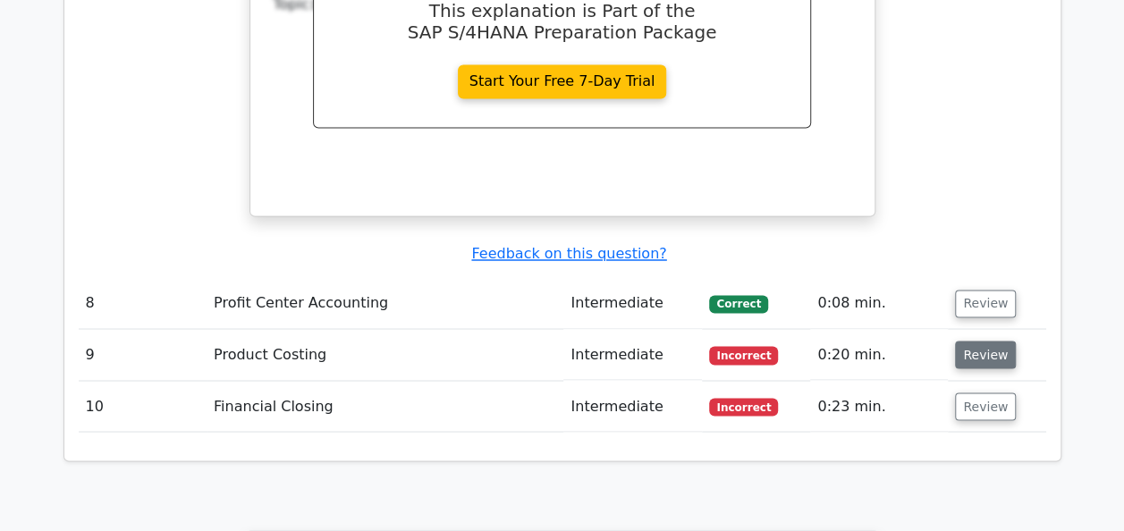
click at [975, 341] on button "Review" at bounding box center [985, 355] width 61 height 28
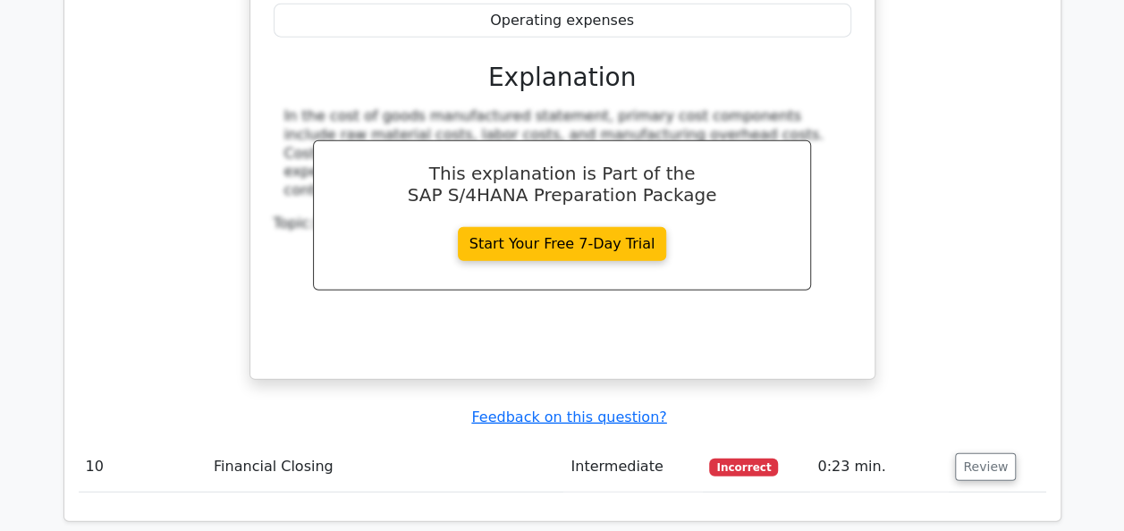
scroll to position [5633, 0]
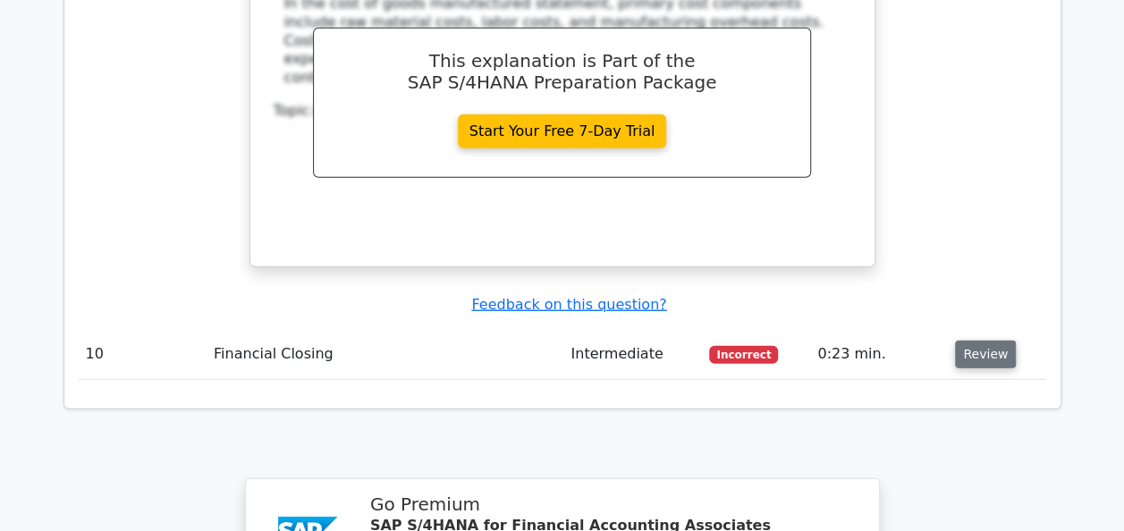
click at [962, 341] on button "Review" at bounding box center [985, 355] width 61 height 28
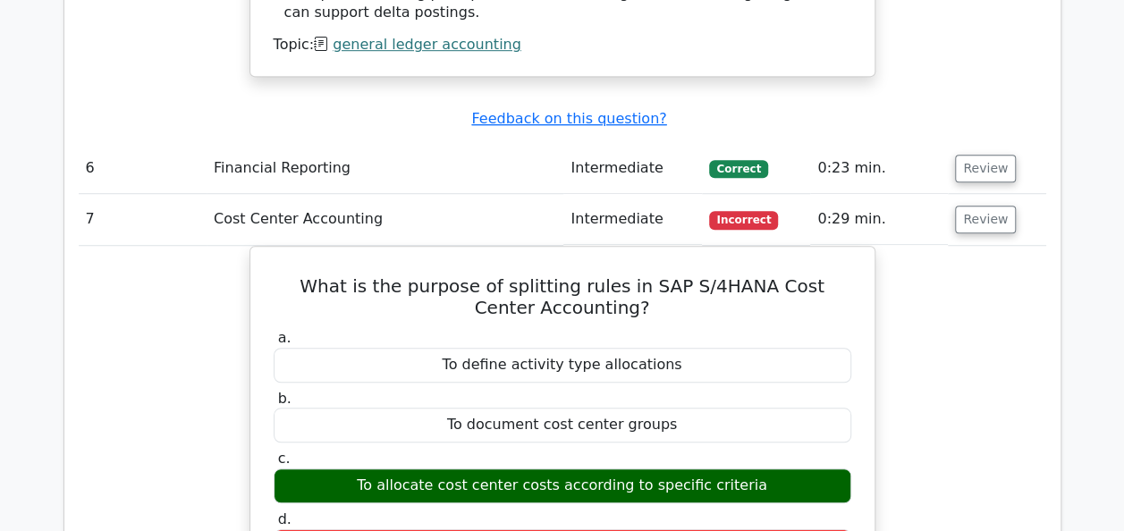
scroll to position [3864, 0]
